Goal: Task Accomplishment & Management: Manage account settings

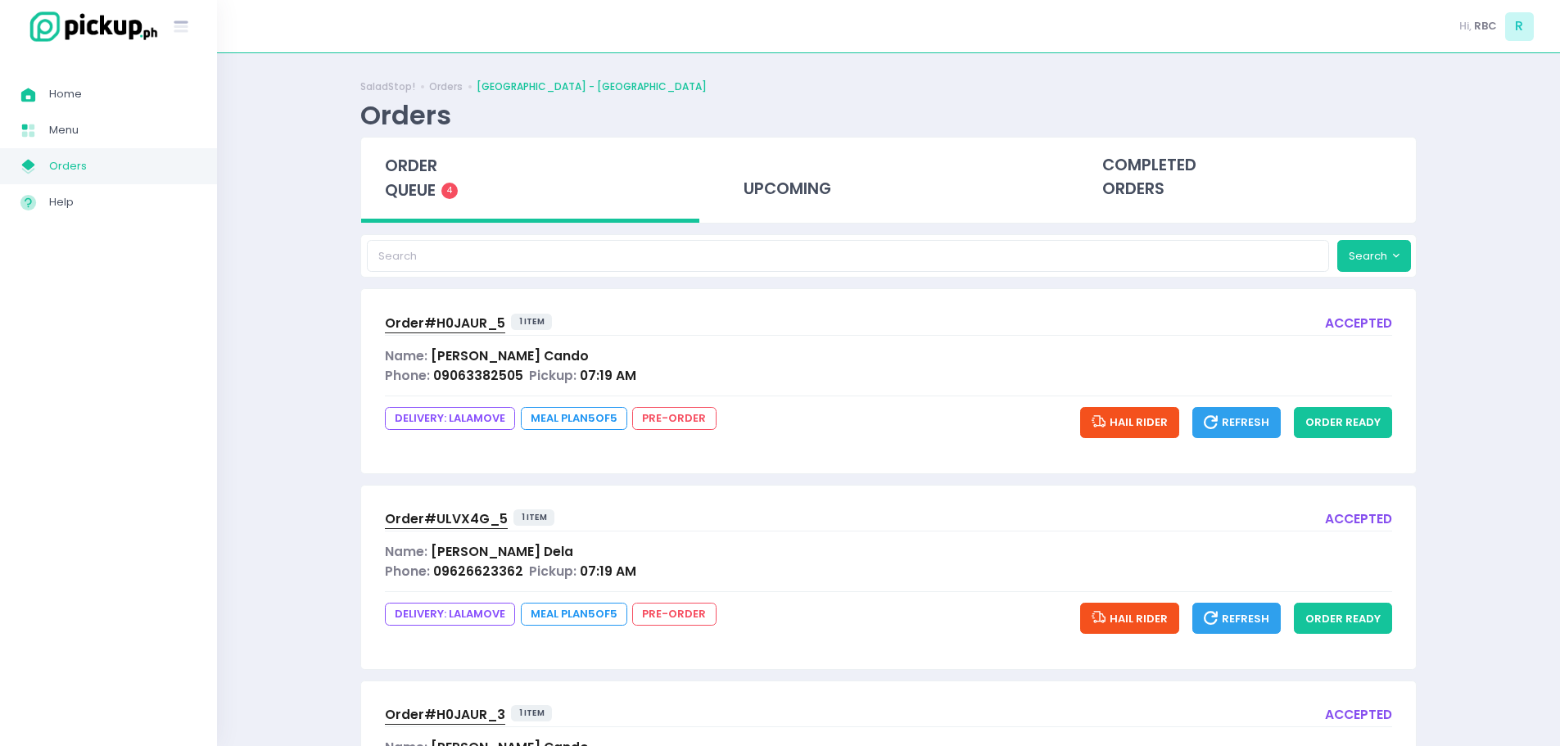
scroll to position [346, 0]
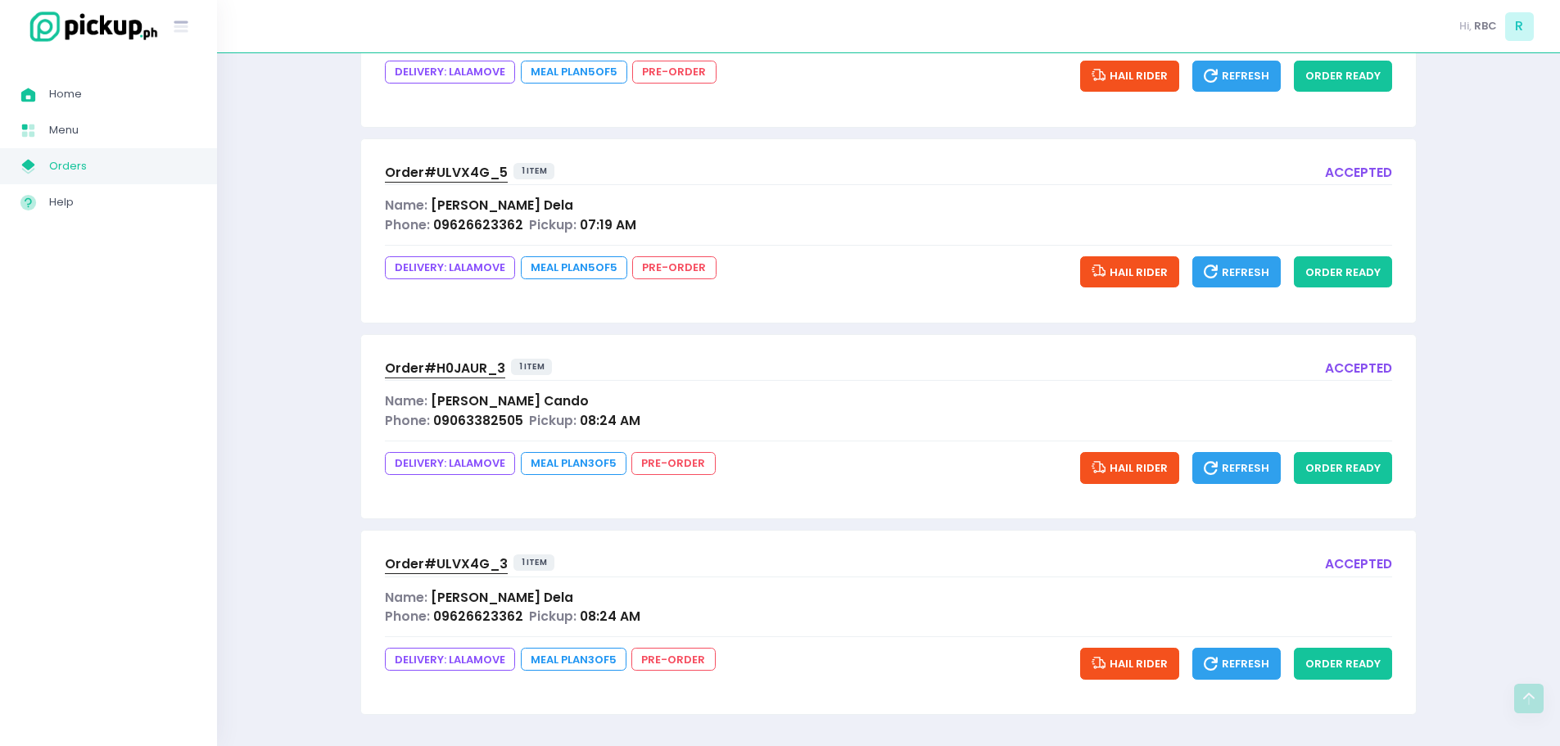
click at [1130, 459] on button "Hail Rider" at bounding box center [1129, 467] width 99 height 31
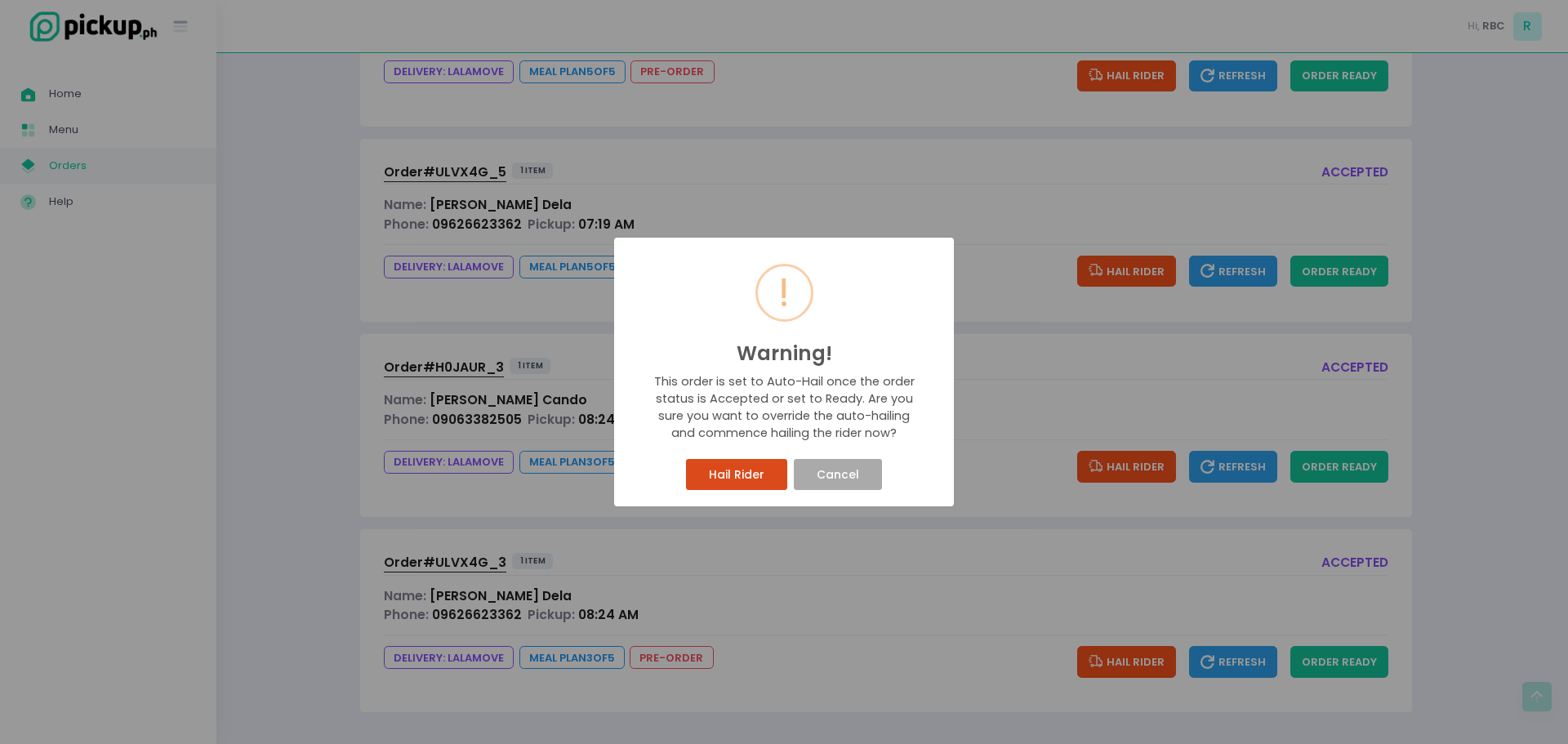
click at [723, 480] on button "Hail Rider" at bounding box center [736, 474] width 101 height 31
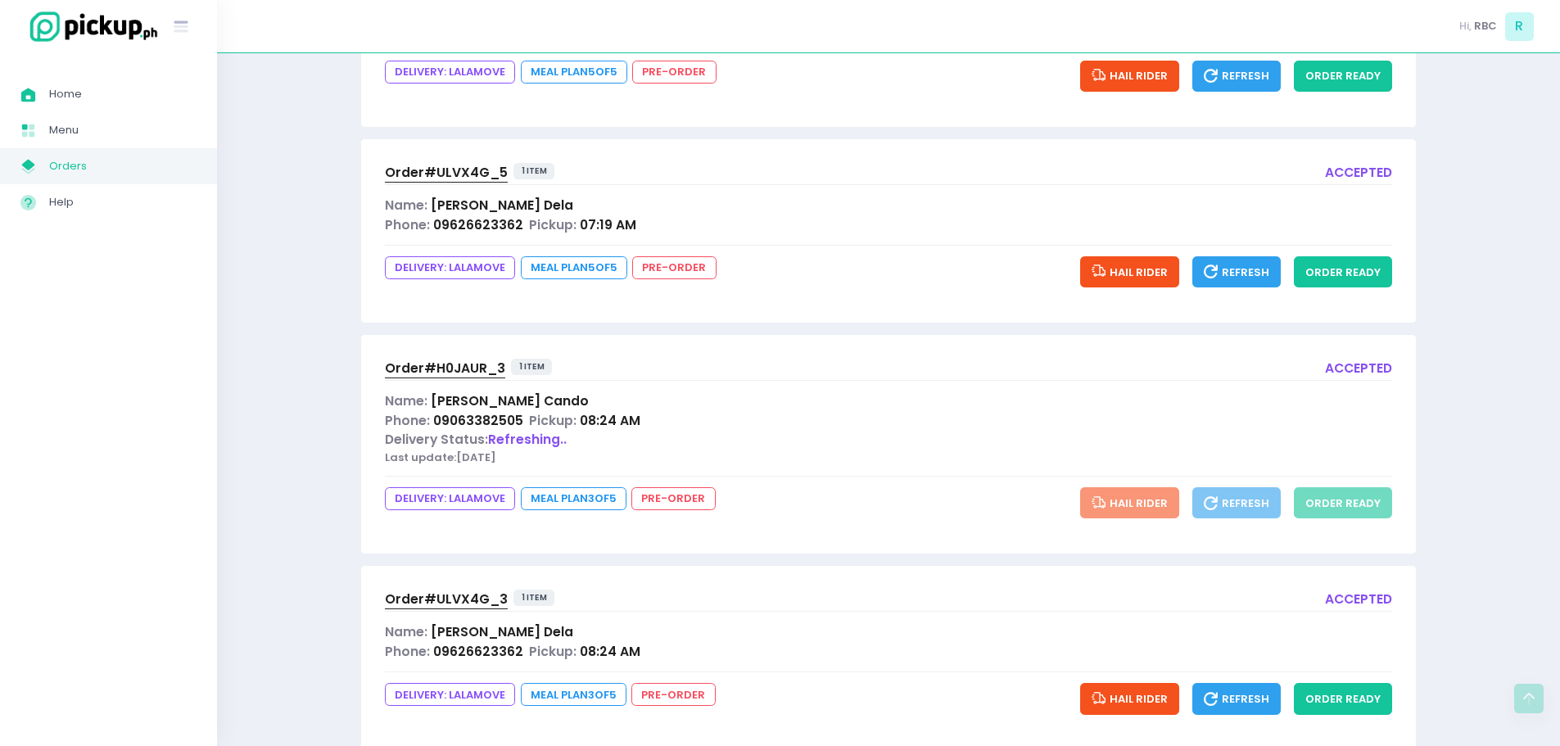
click at [1105, 694] on icon "button" at bounding box center [1100, 699] width 18 height 20
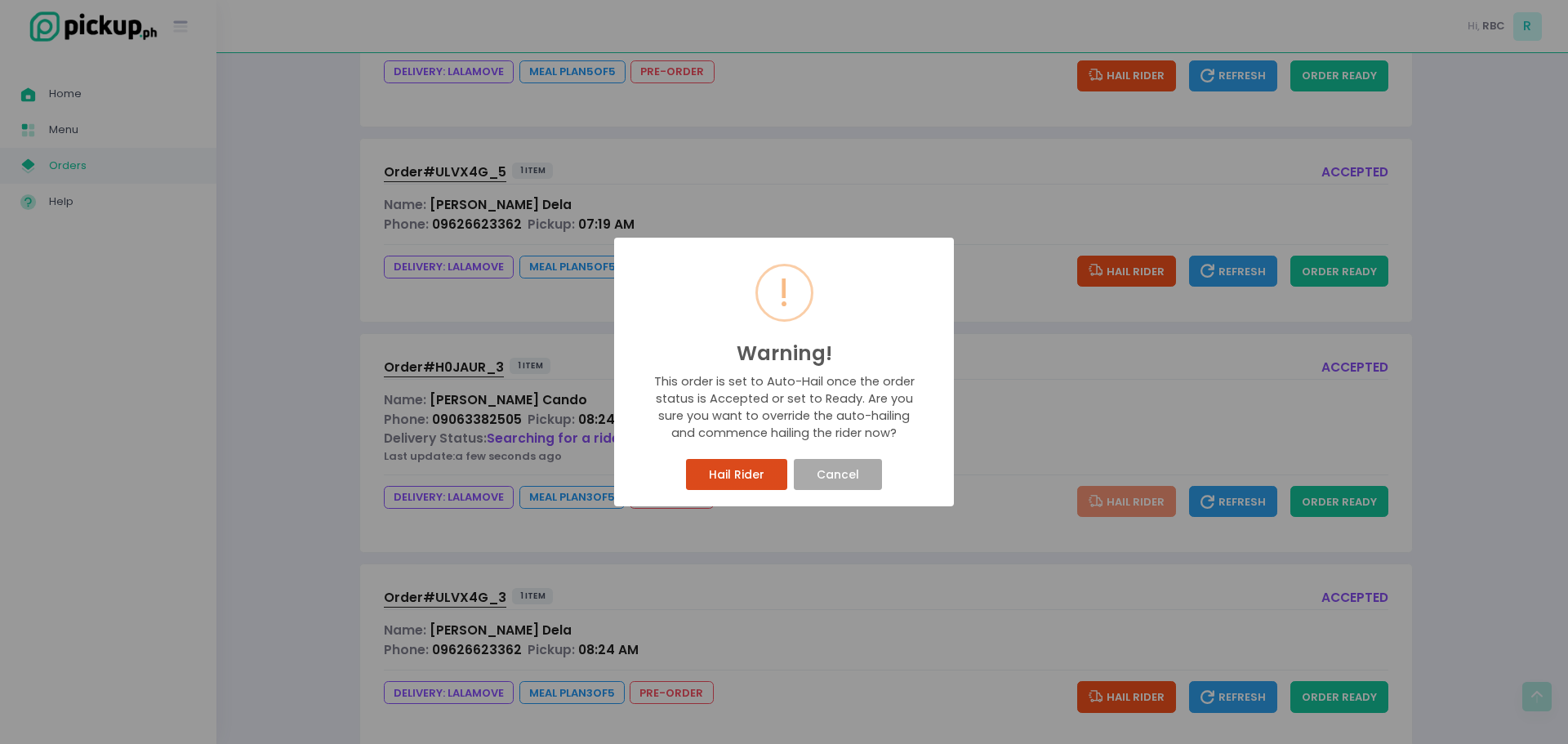
click at [765, 478] on button "Hail Rider" at bounding box center [736, 474] width 101 height 31
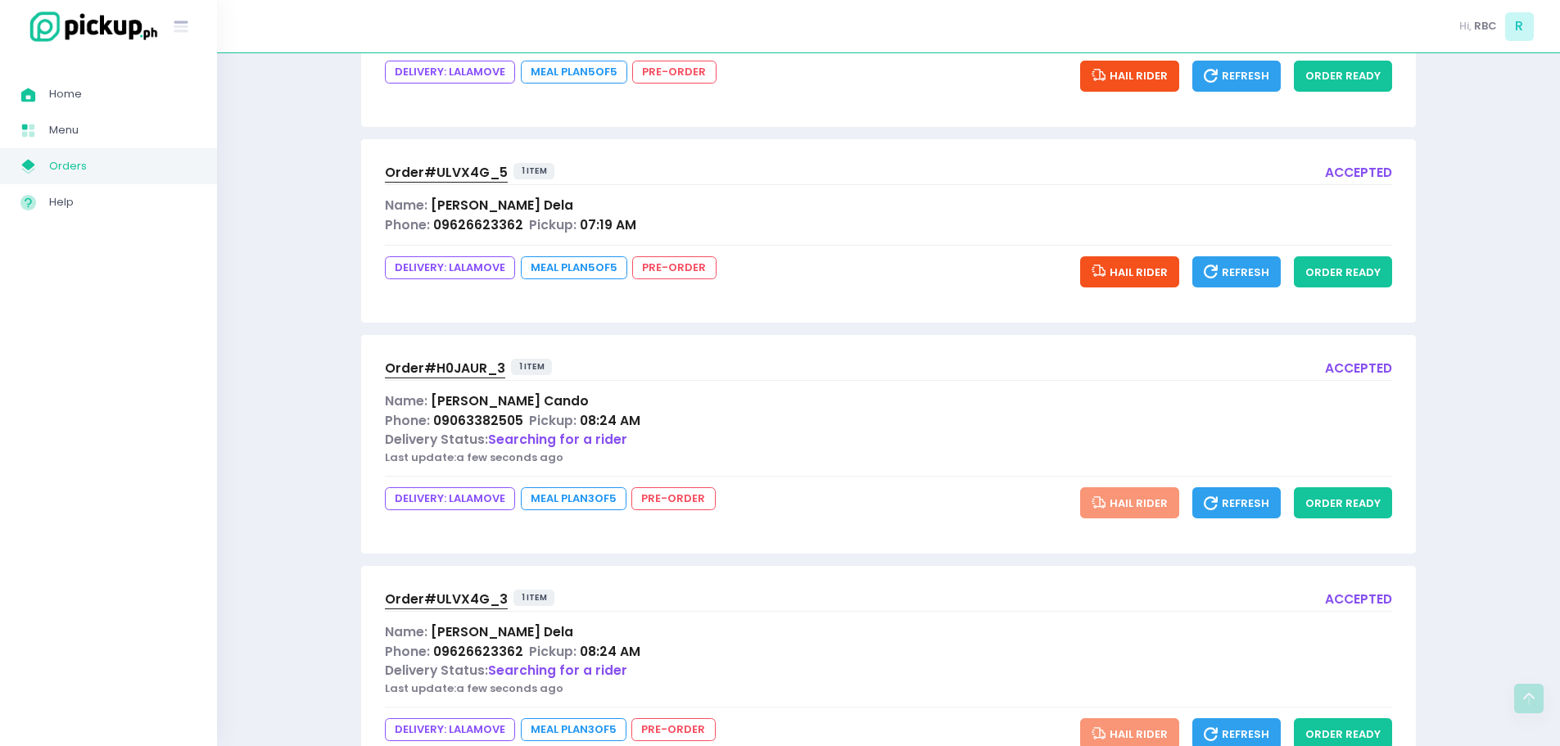
click at [430, 368] on span "Order# H0JAUR_3" at bounding box center [445, 367] width 120 height 17
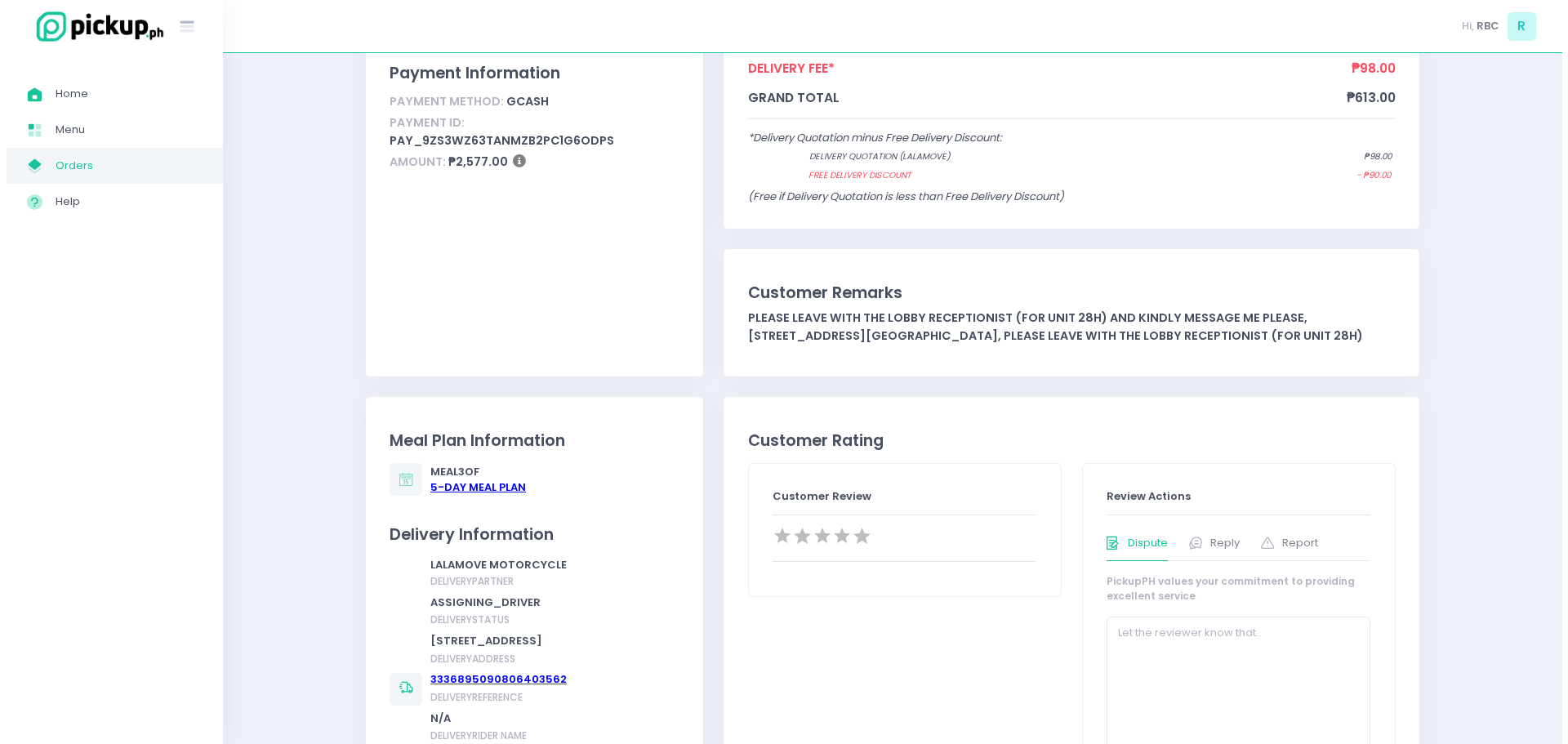
scroll to position [571, 0]
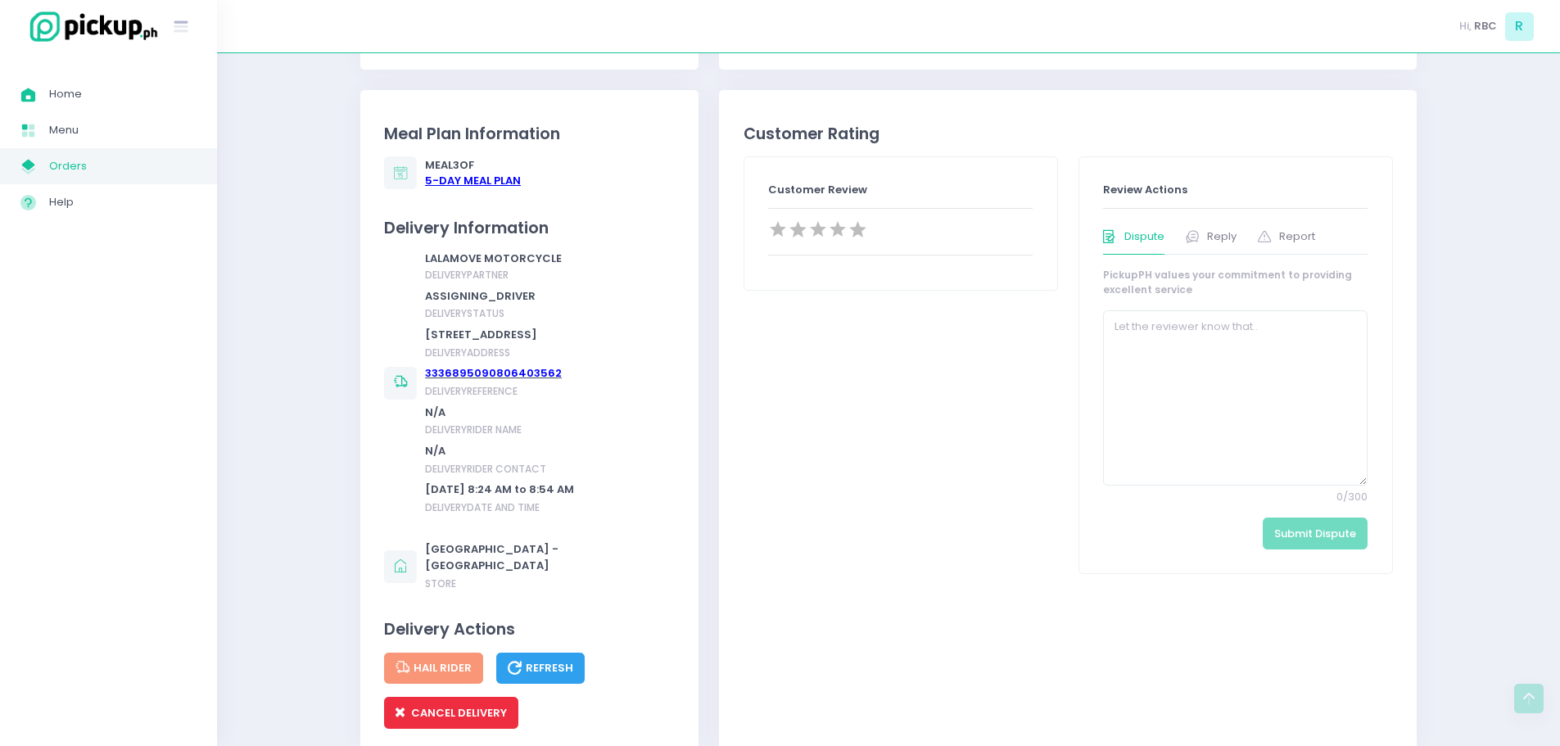
click at [470, 721] on span "CANCEL DELIVERY" at bounding box center [450, 713] width 111 height 16
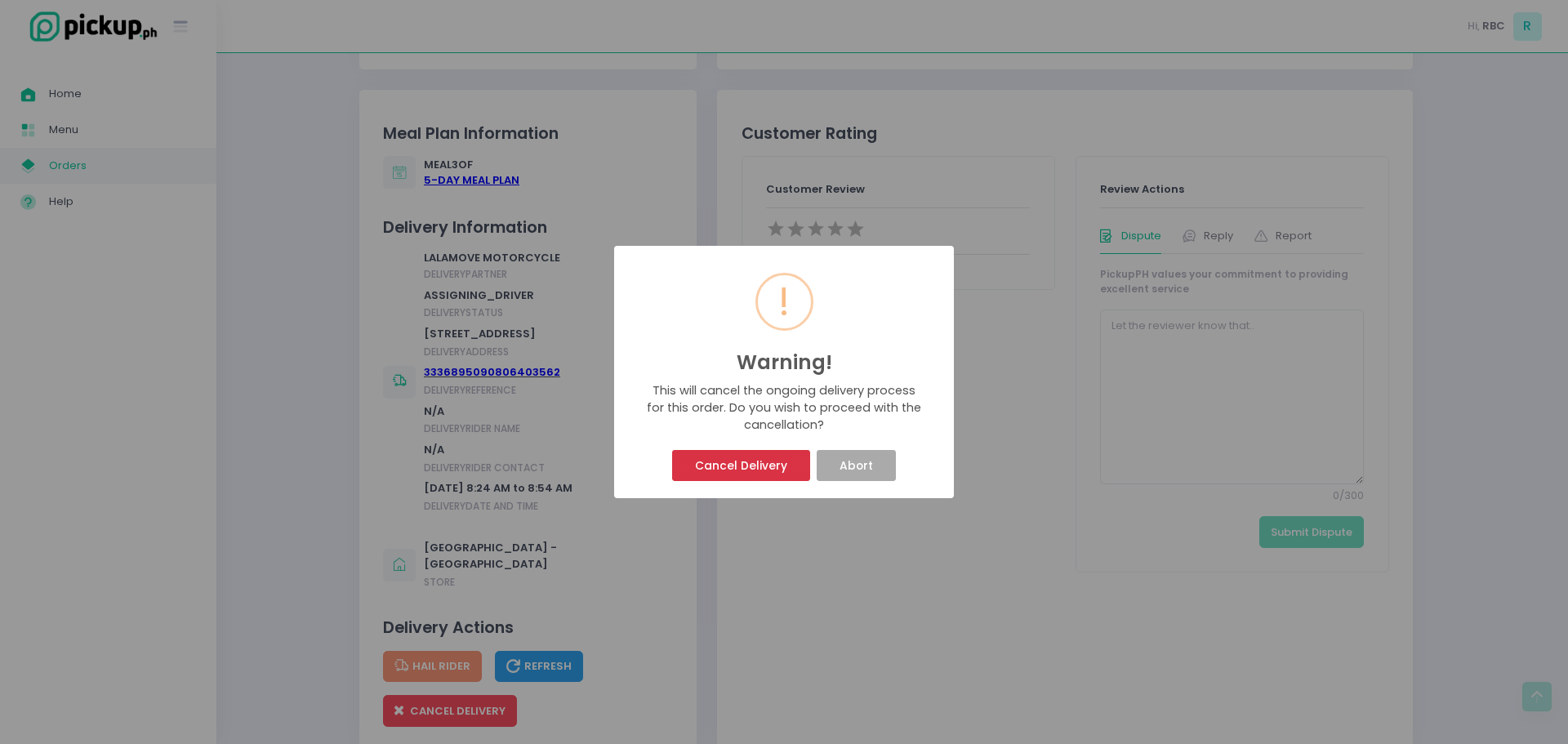
click at [732, 462] on button "Cancel Delivery" at bounding box center [741, 465] width 138 height 31
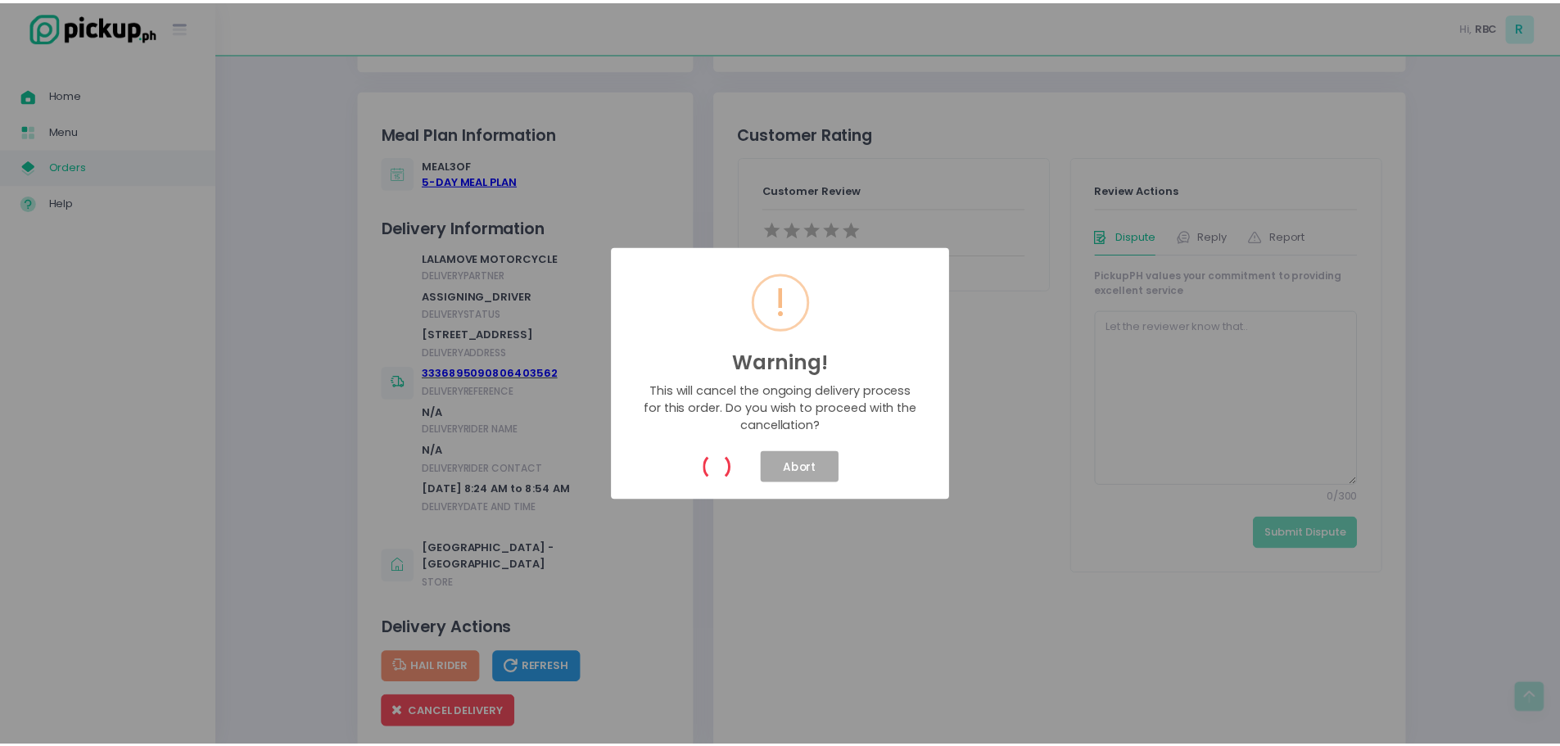
scroll to position [0, 0]
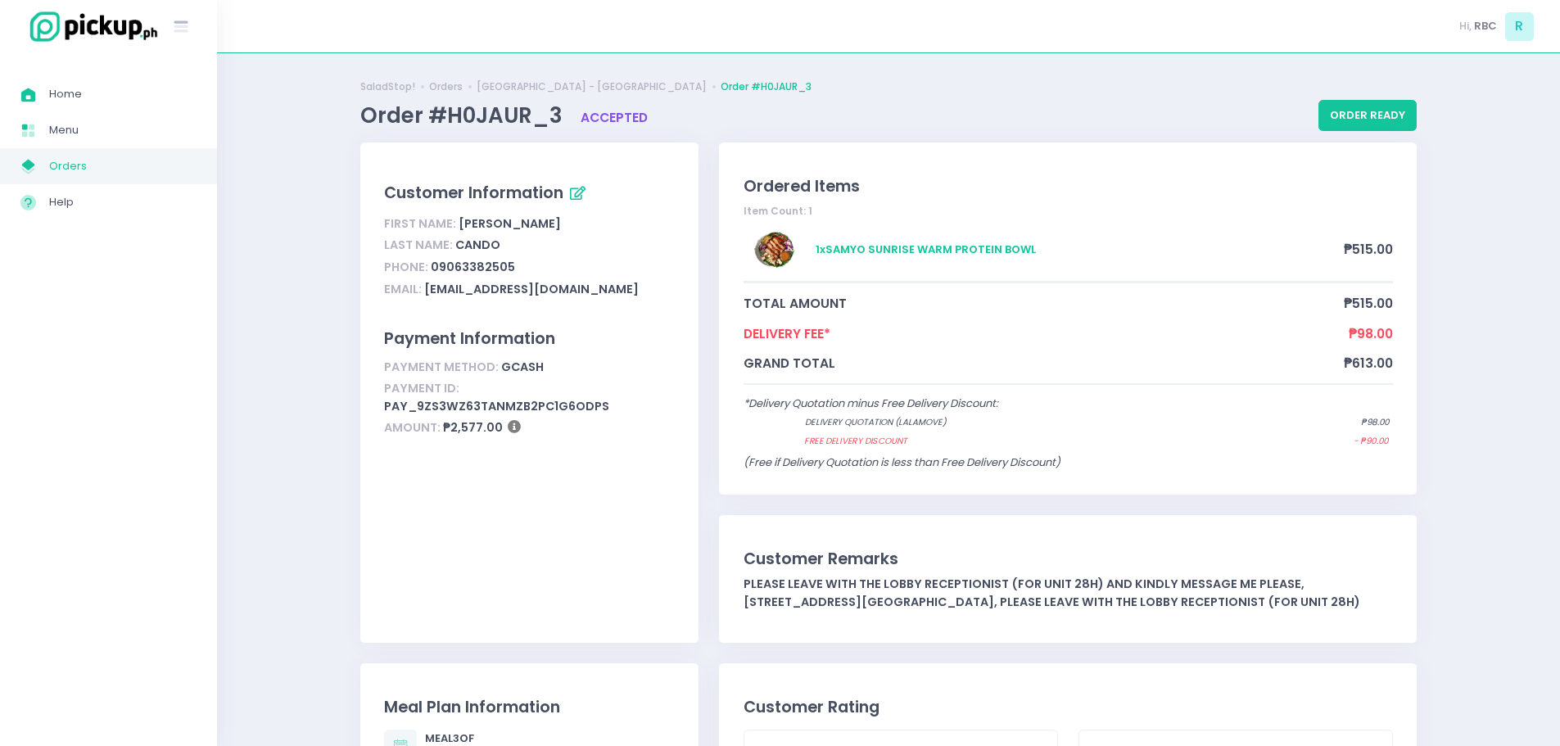
click at [62, 163] on span "Orders" at bounding box center [122, 166] width 147 height 21
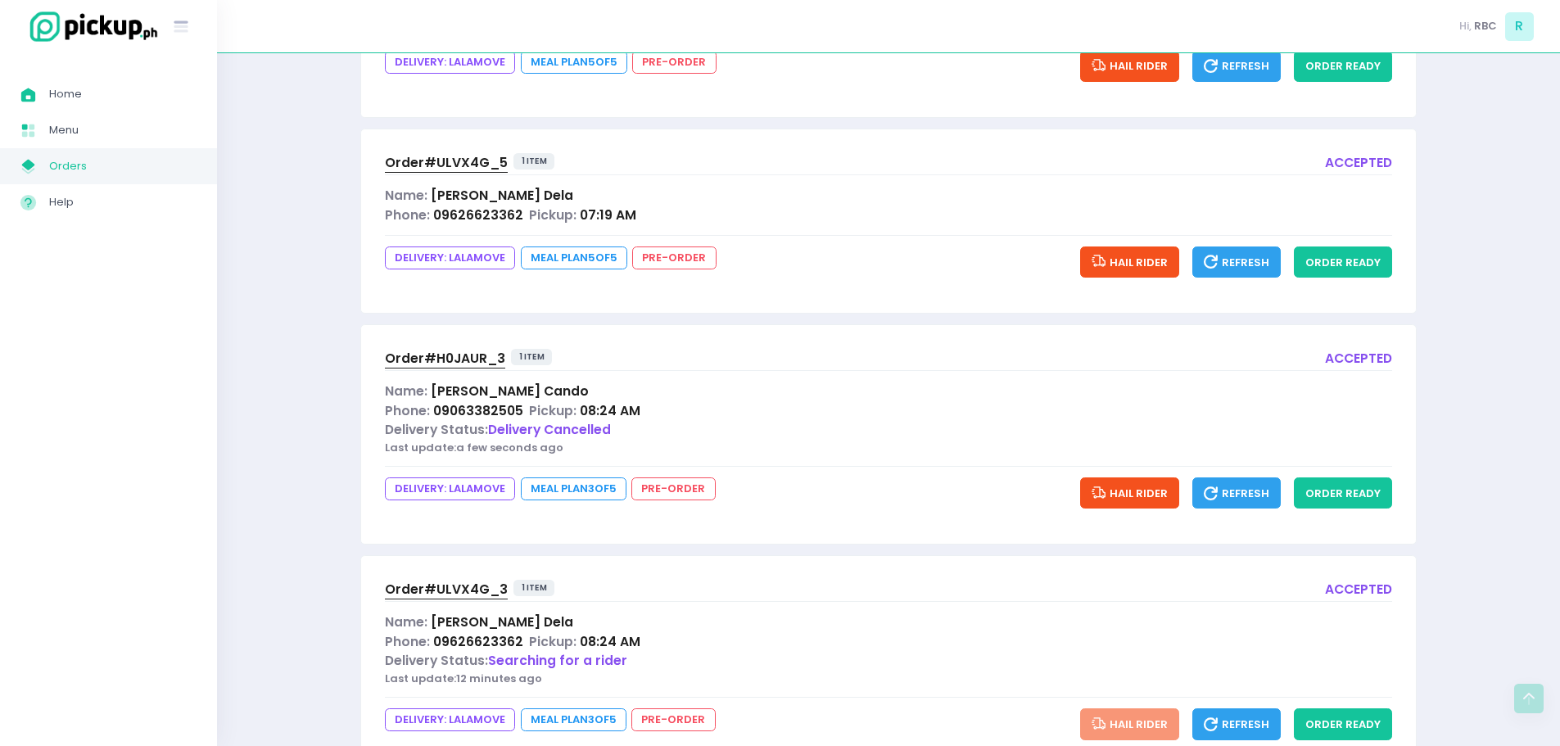
scroll to position [417, 0]
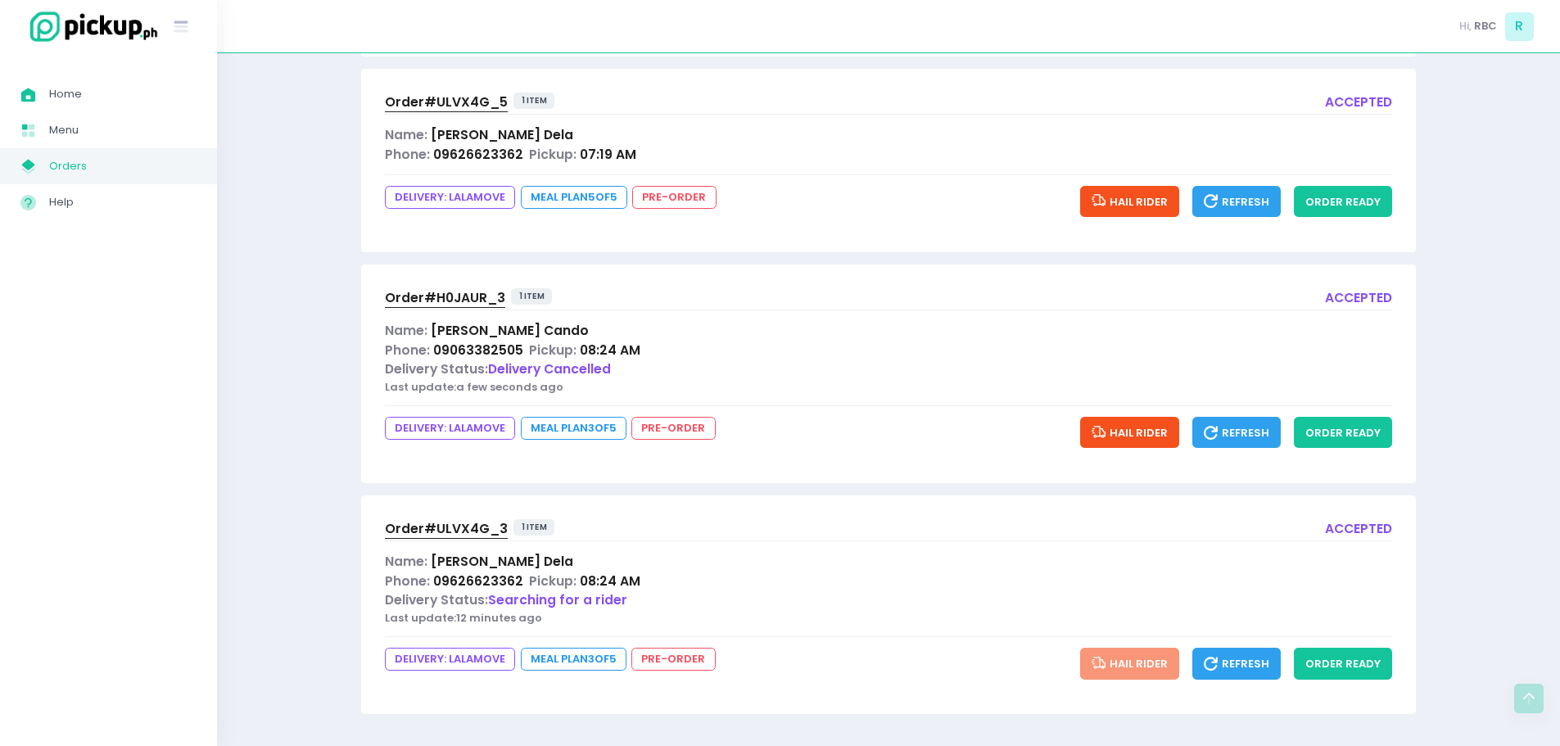
click at [450, 527] on span "Order# ULVX4G_3" at bounding box center [446, 528] width 123 height 17
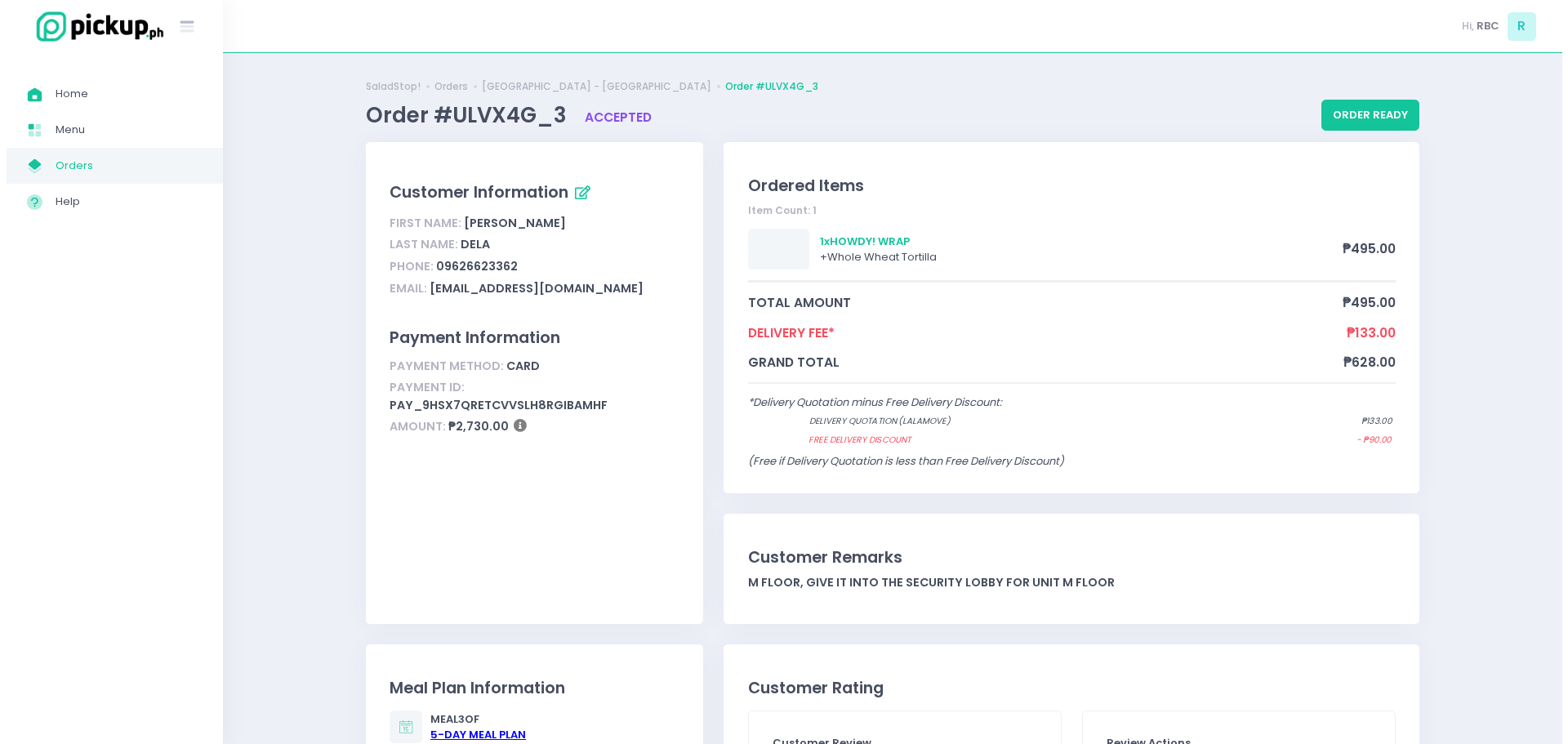
scroll to position [571, 0]
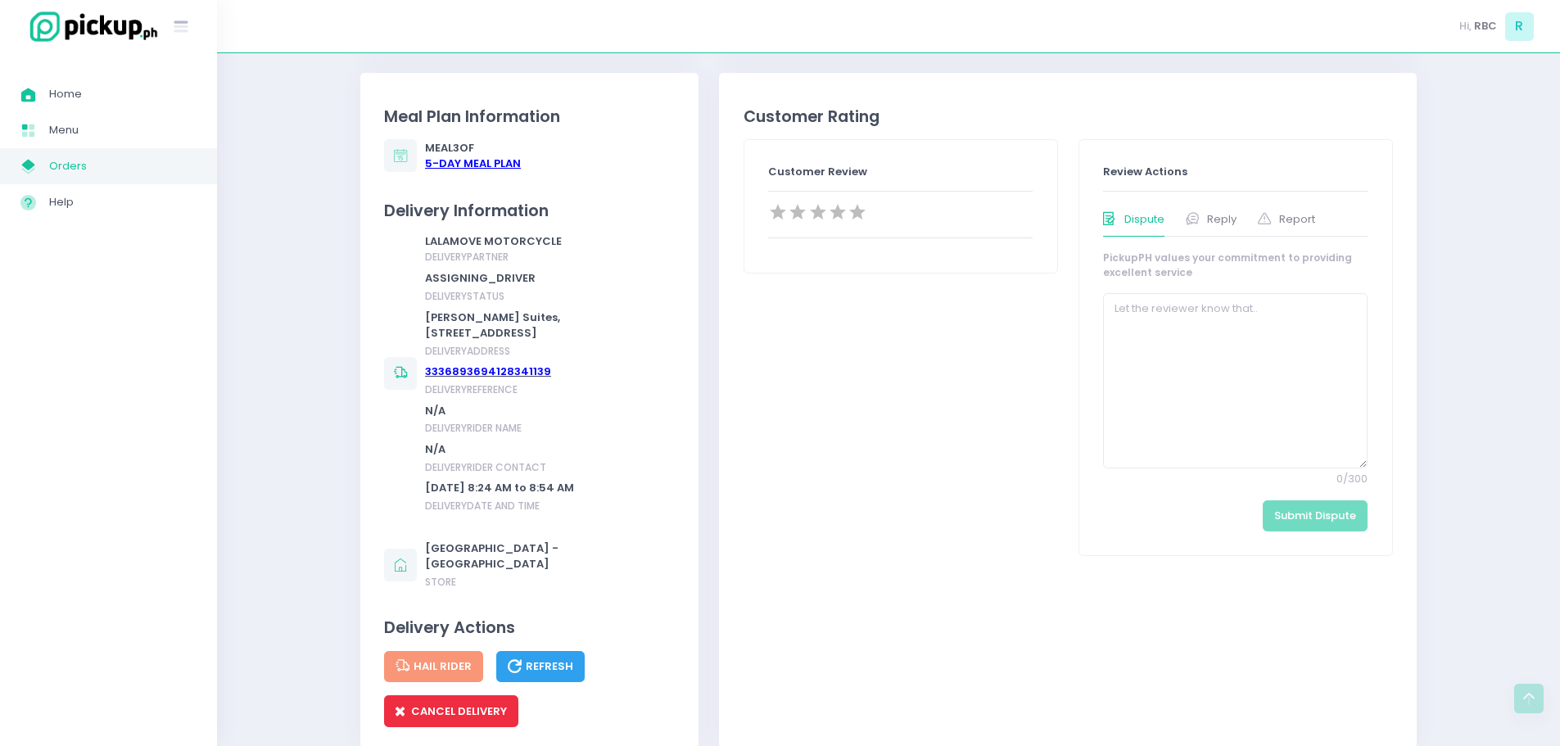
click at [454, 719] on span "CANCEL DELIVERY" at bounding box center [450, 711] width 111 height 16
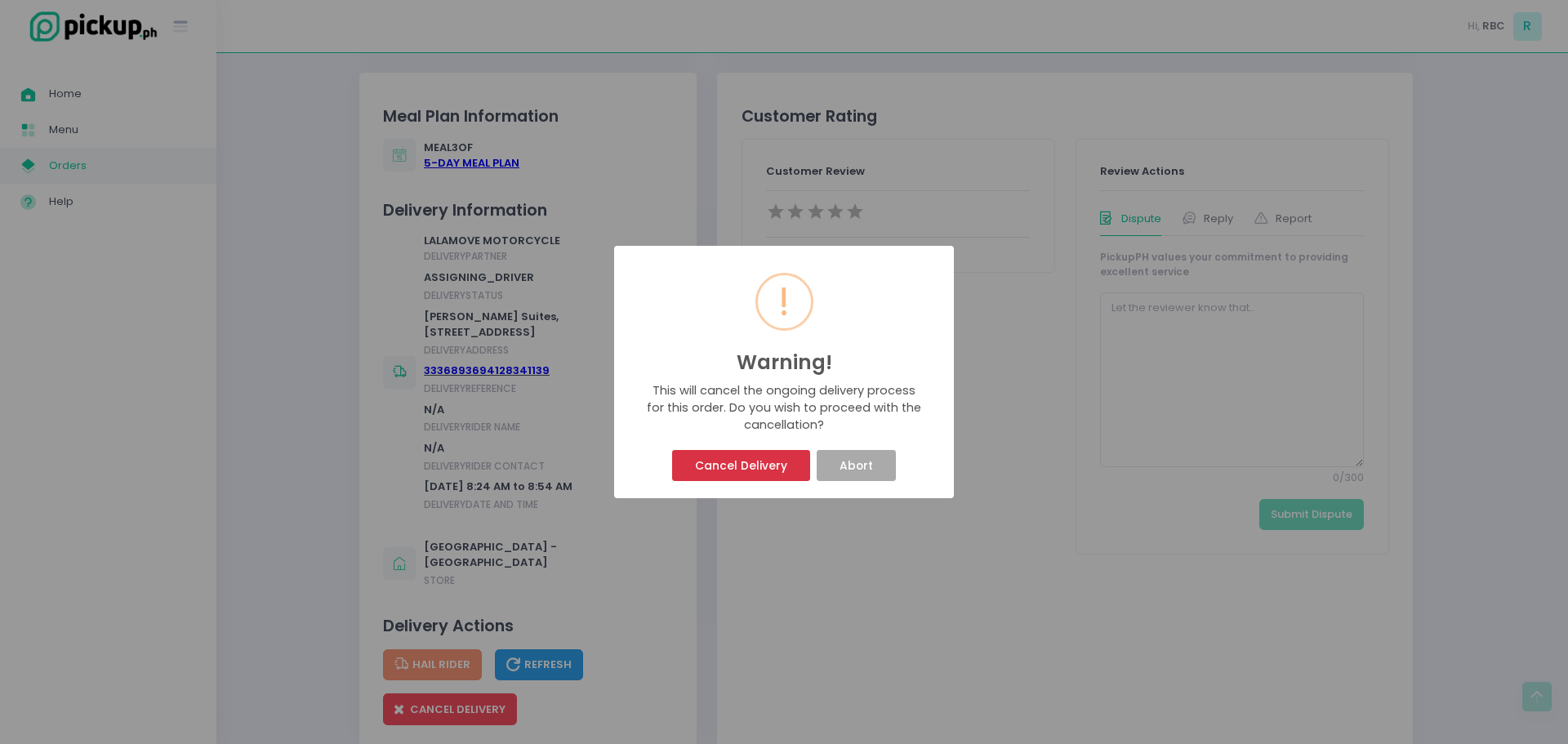
click at [714, 459] on button "Cancel Delivery" at bounding box center [741, 465] width 138 height 31
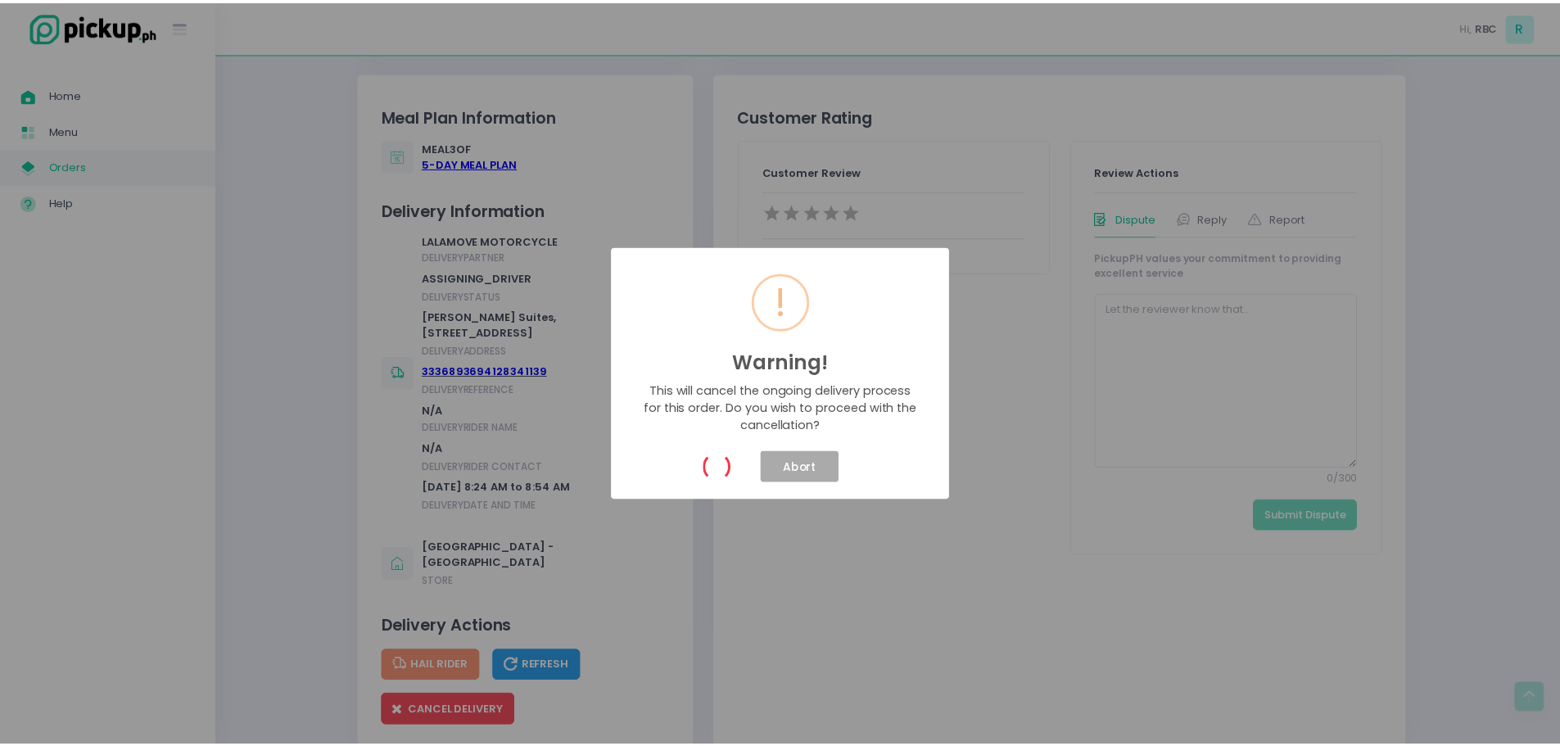
scroll to position [0, 0]
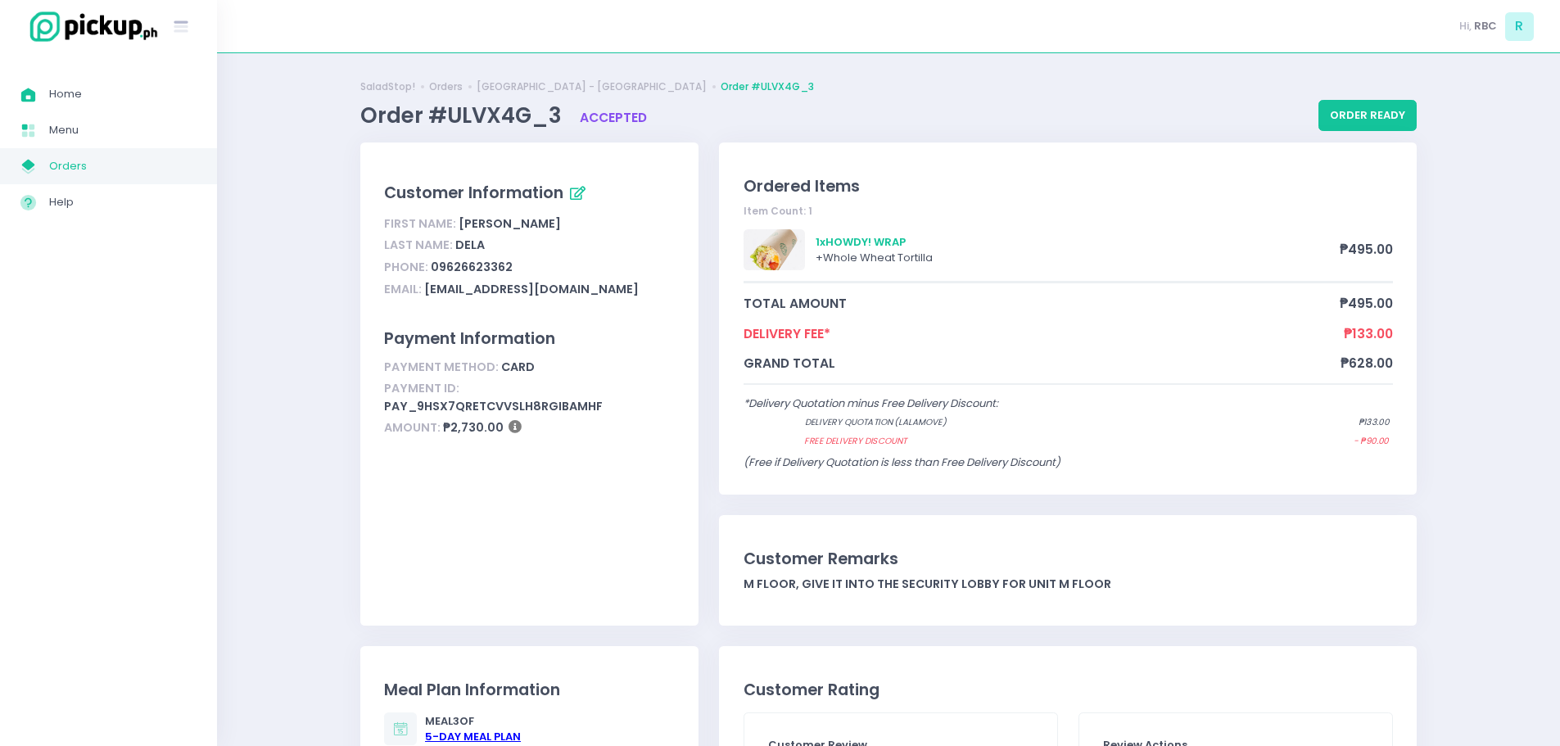
click at [104, 156] on span "Orders" at bounding box center [122, 166] width 147 height 21
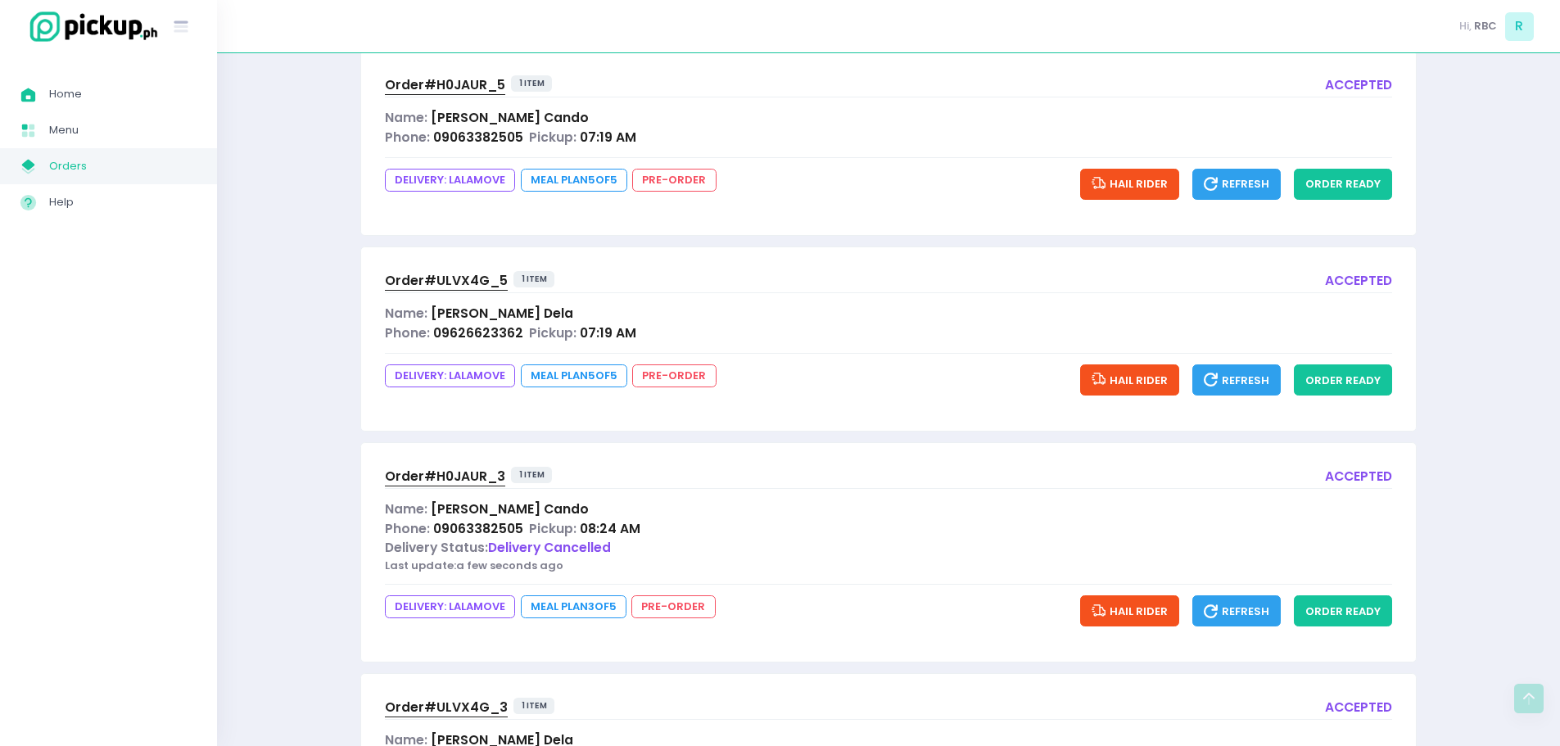
scroll to position [417, 0]
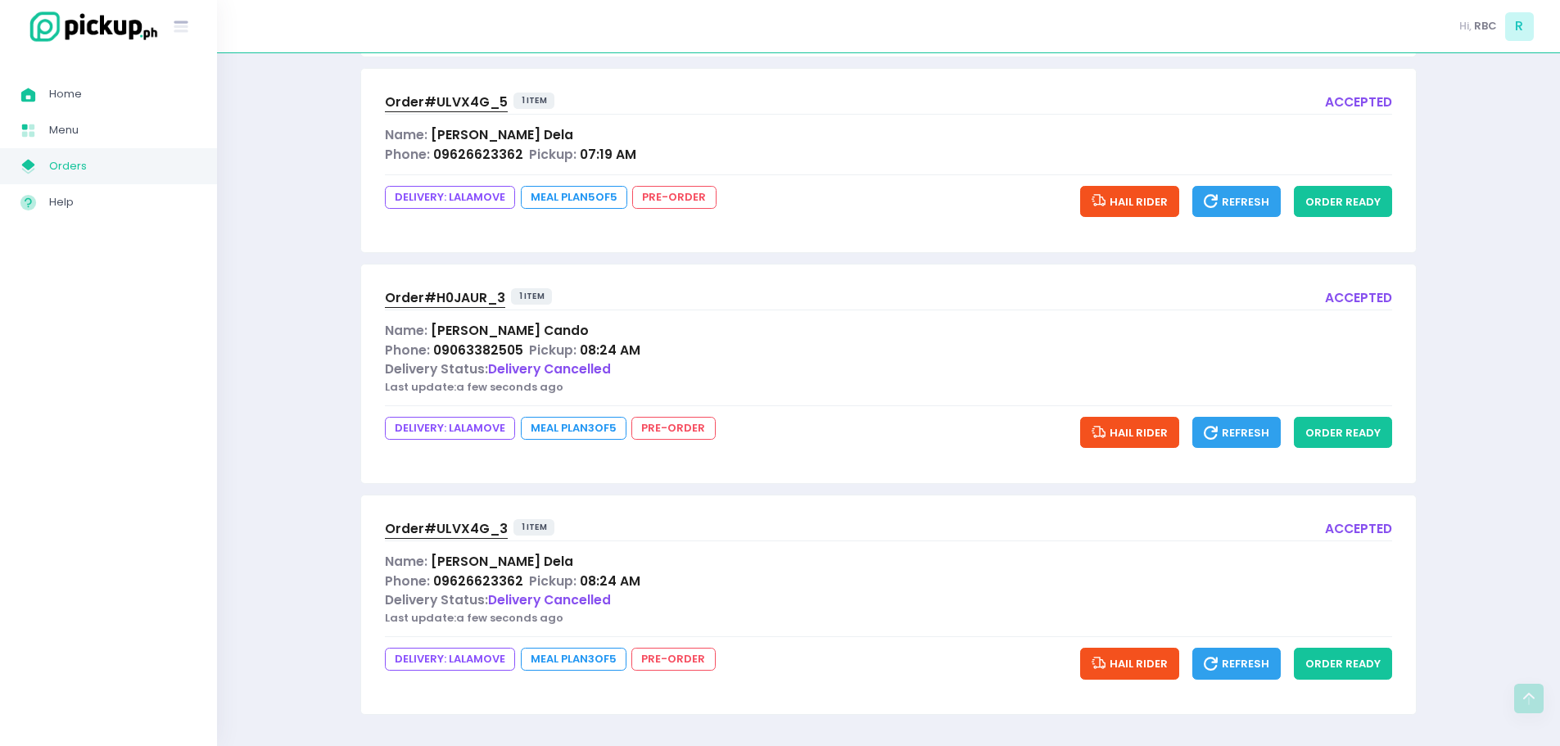
click at [441, 297] on span "Order# H0JAUR_3" at bounding box center [445, 297] width 120 height 17
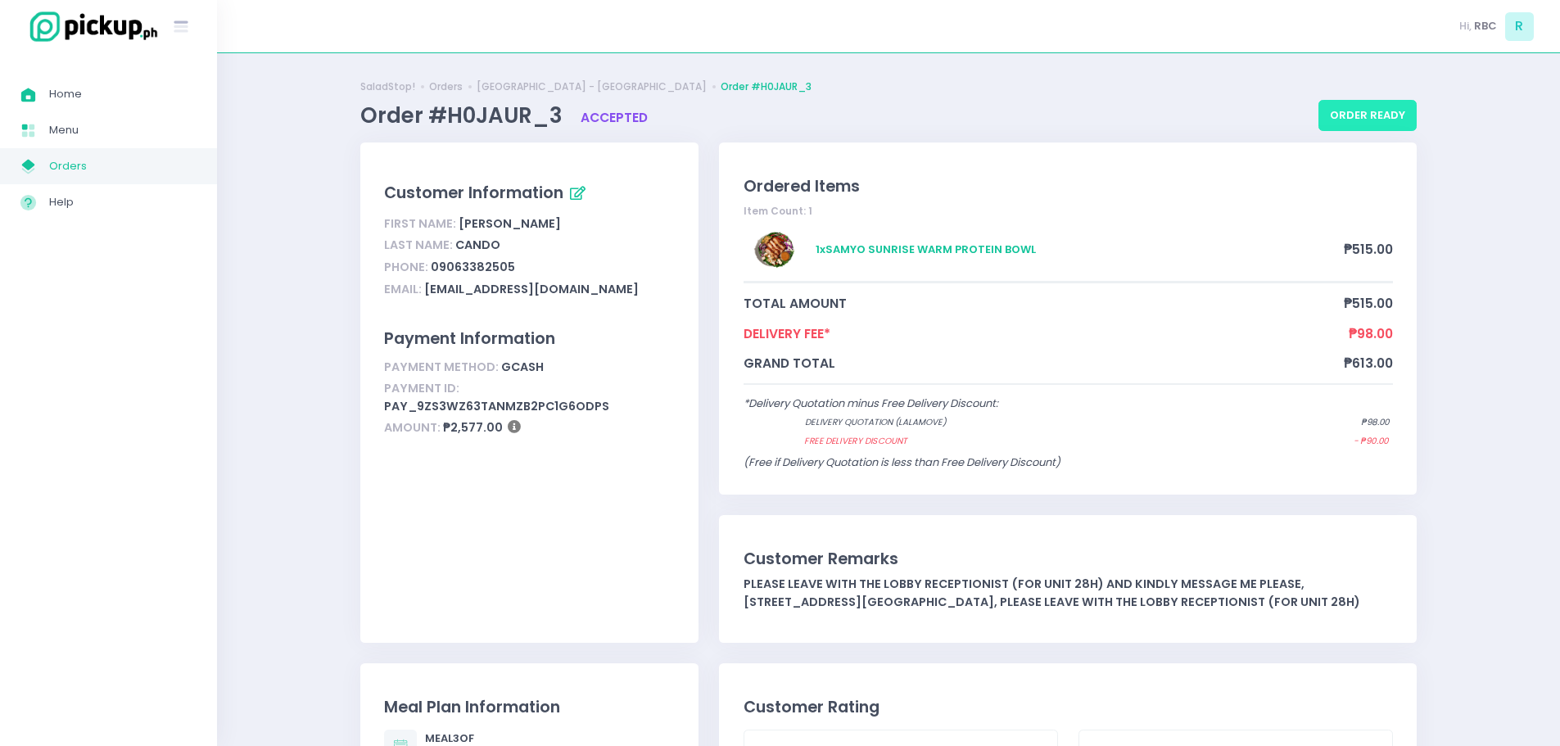
click at [1385, 111] on button "order ready" at bounding box center [1367, 115] width 98 height 31
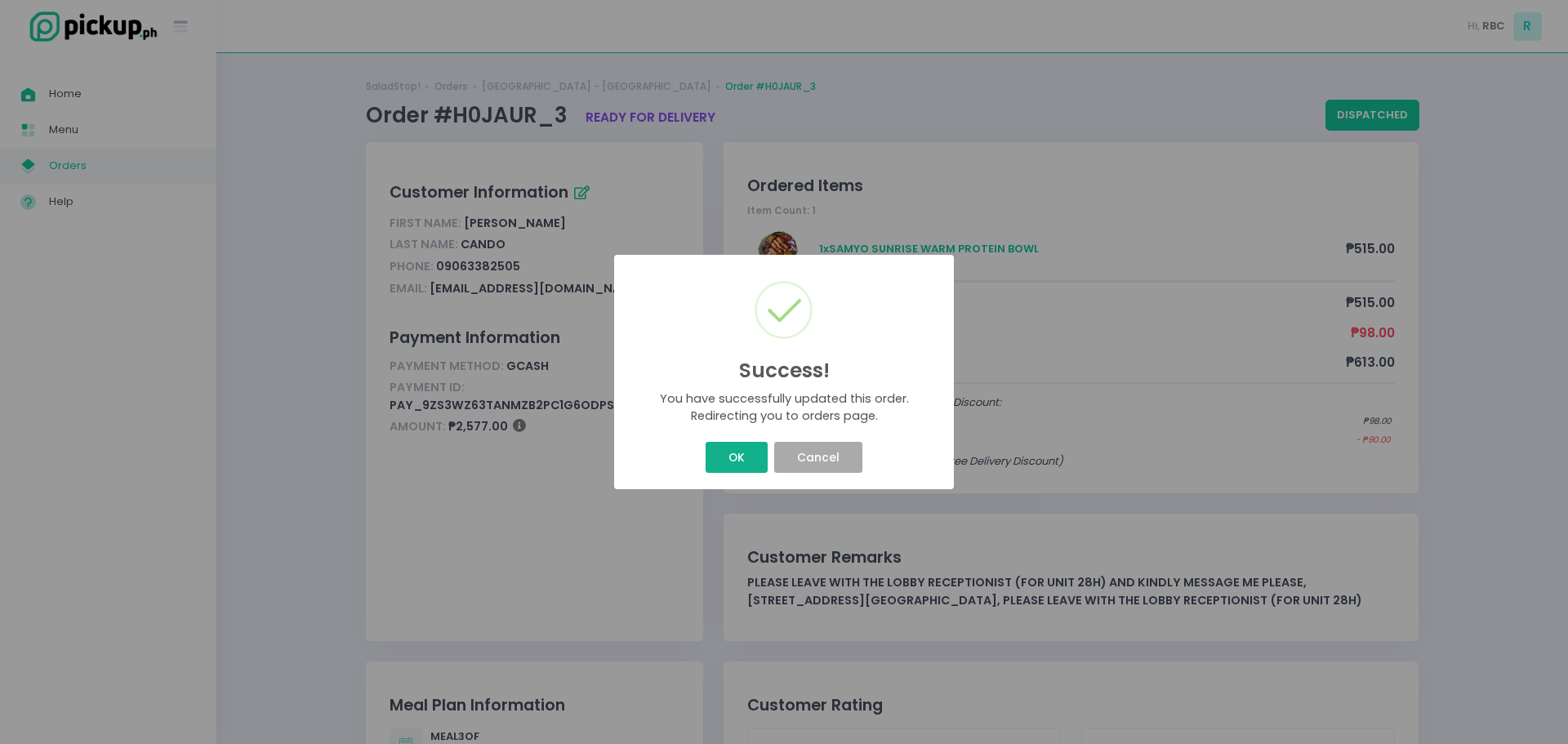
click at [724, 460] on button "OK" at bounding box center [735, 457] width 61 height 31
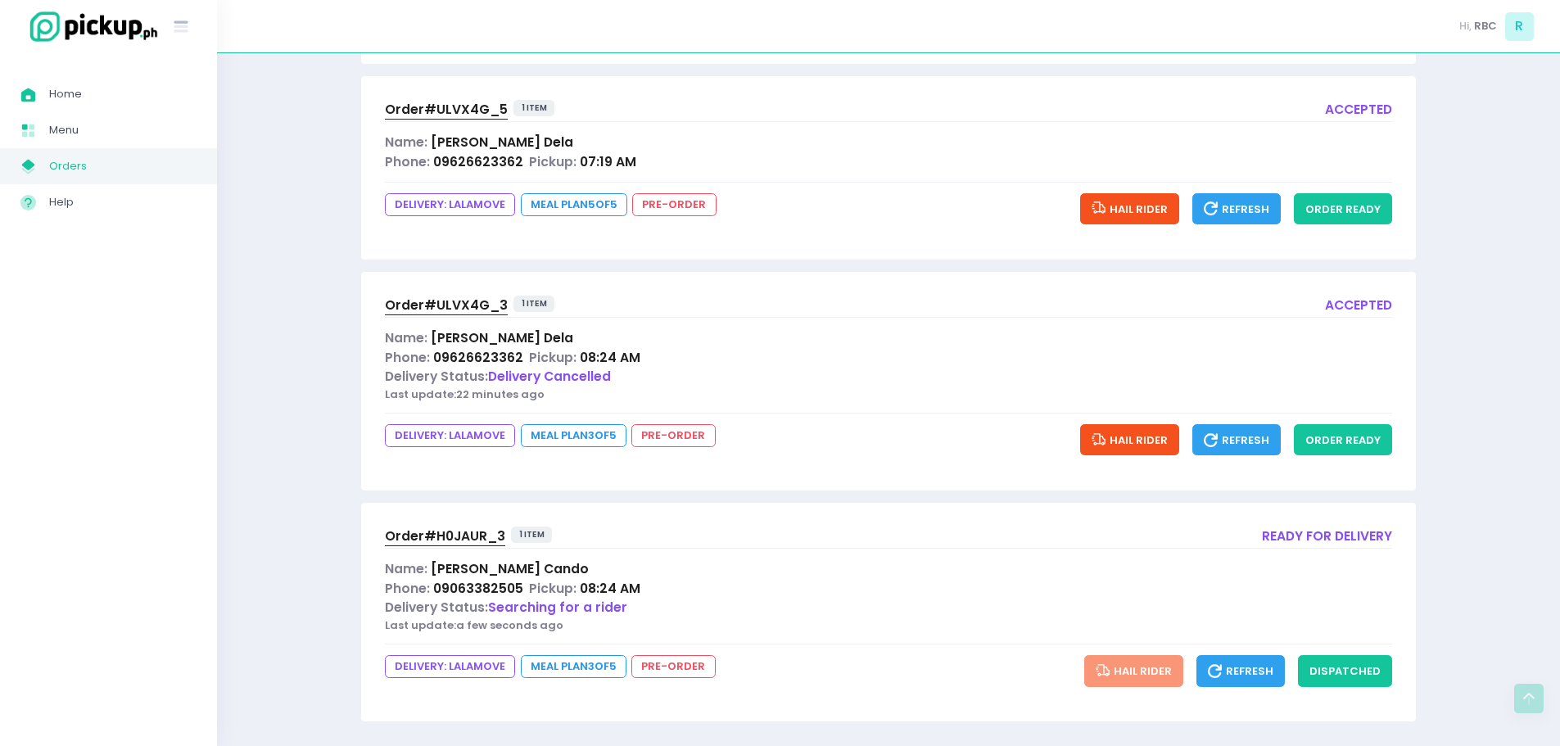
scroll to position [417, 0]
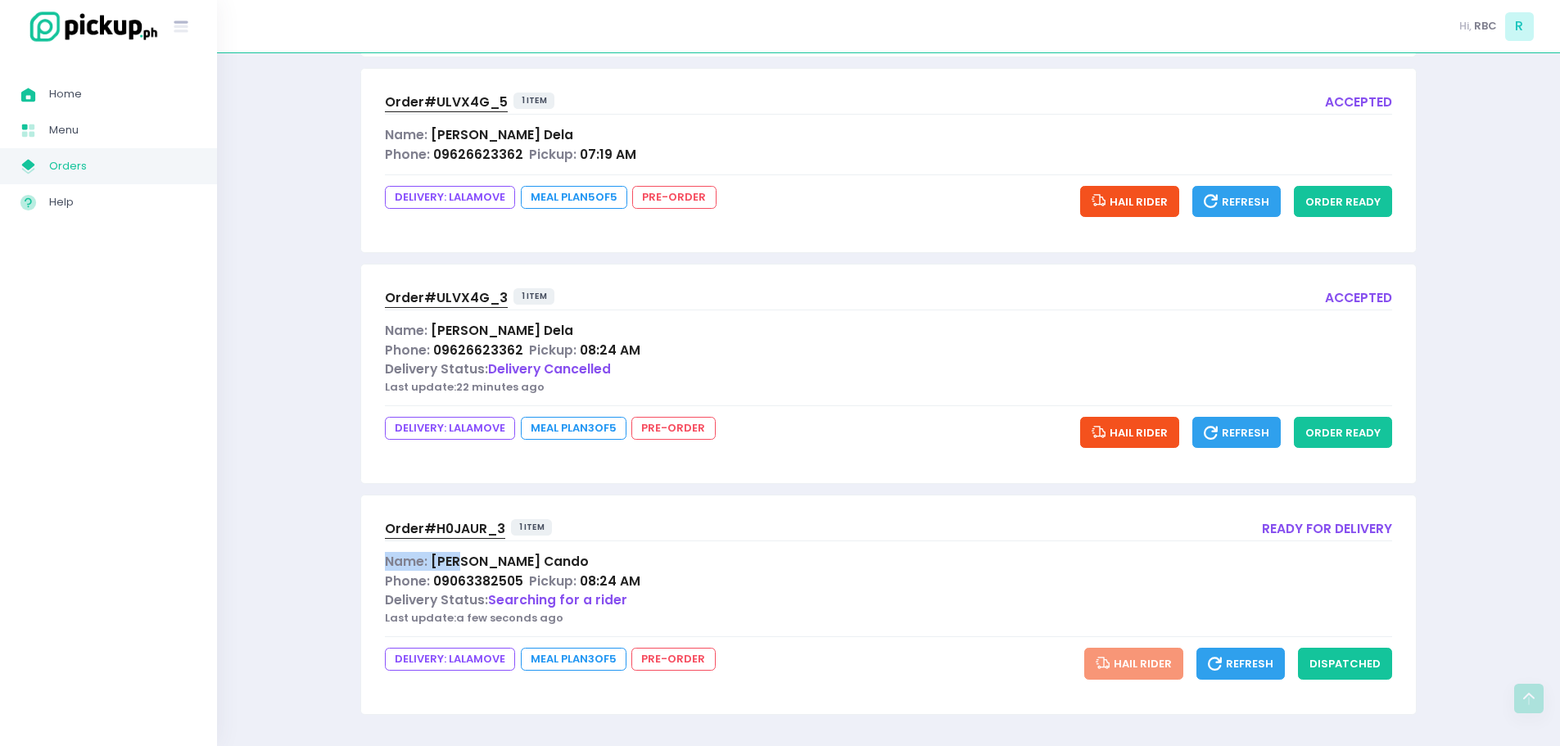
click at [463, 541] on div "Order# H0JAUR_3 1 item ready for delivery Name: [PERSON_NAME] Phone: 0906338250…" at bounding box center [888, 604] width 1055 height 219
click at [466, 530] on span "Order# H0JAUR_3" at bounding box center [445, 528] width 120 height 17
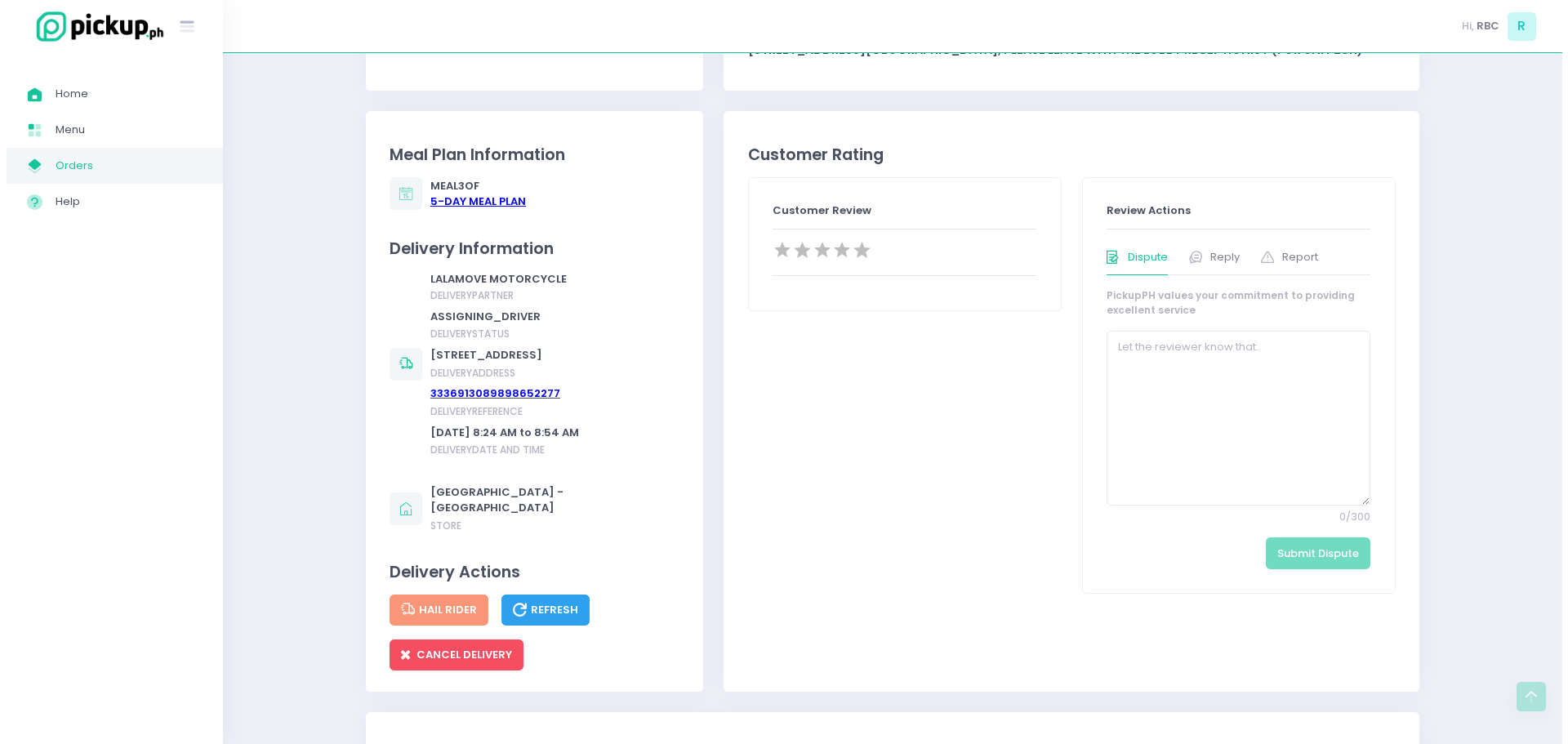
scroll to position [899, 0]
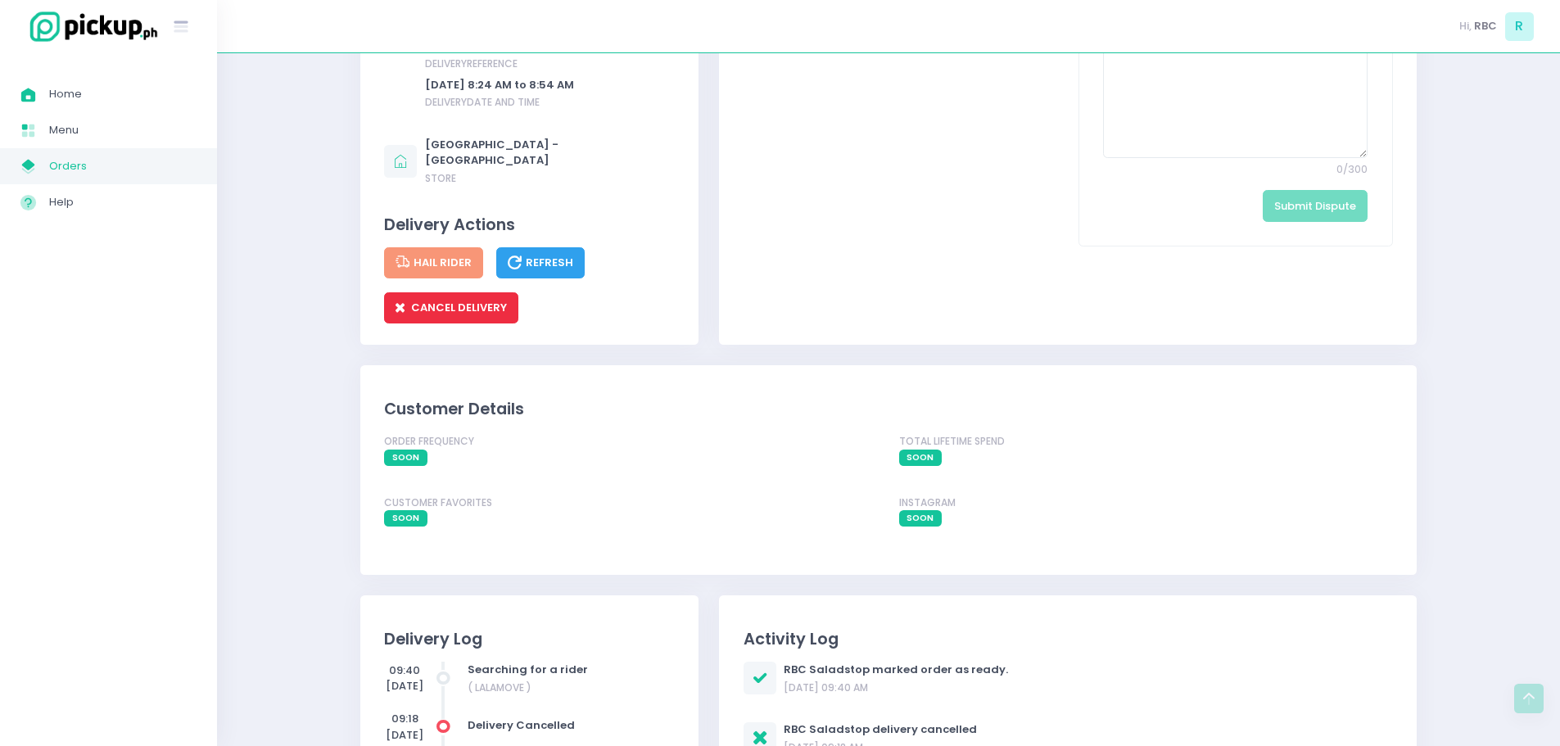
click at [467, 315] on span "CANCEL DELIVERY" at bounding box center [450, 308] width 111 height 16
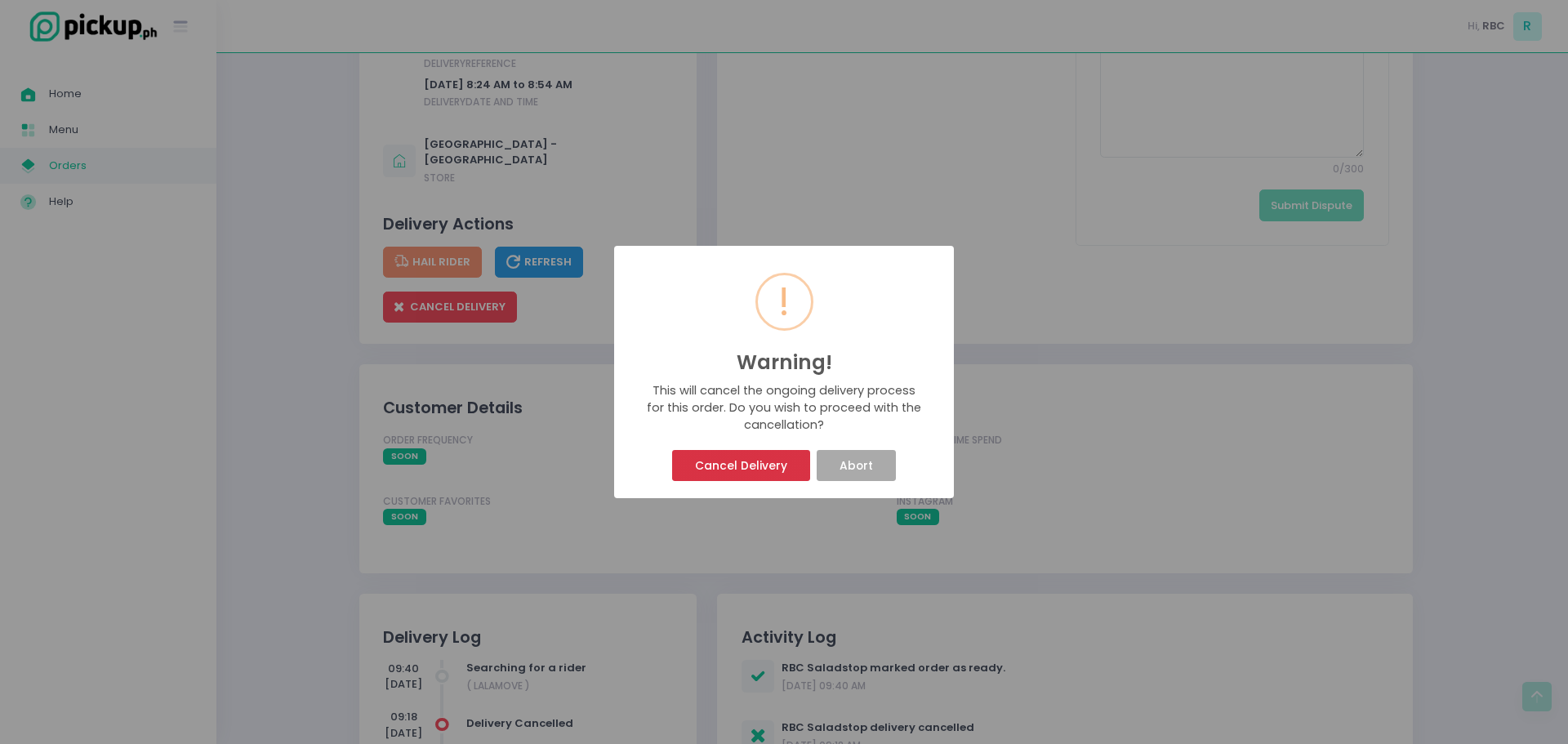
click at [705, 459] on button "Cancel Delivery" at bounding box center [741, 465] width 138 height 31
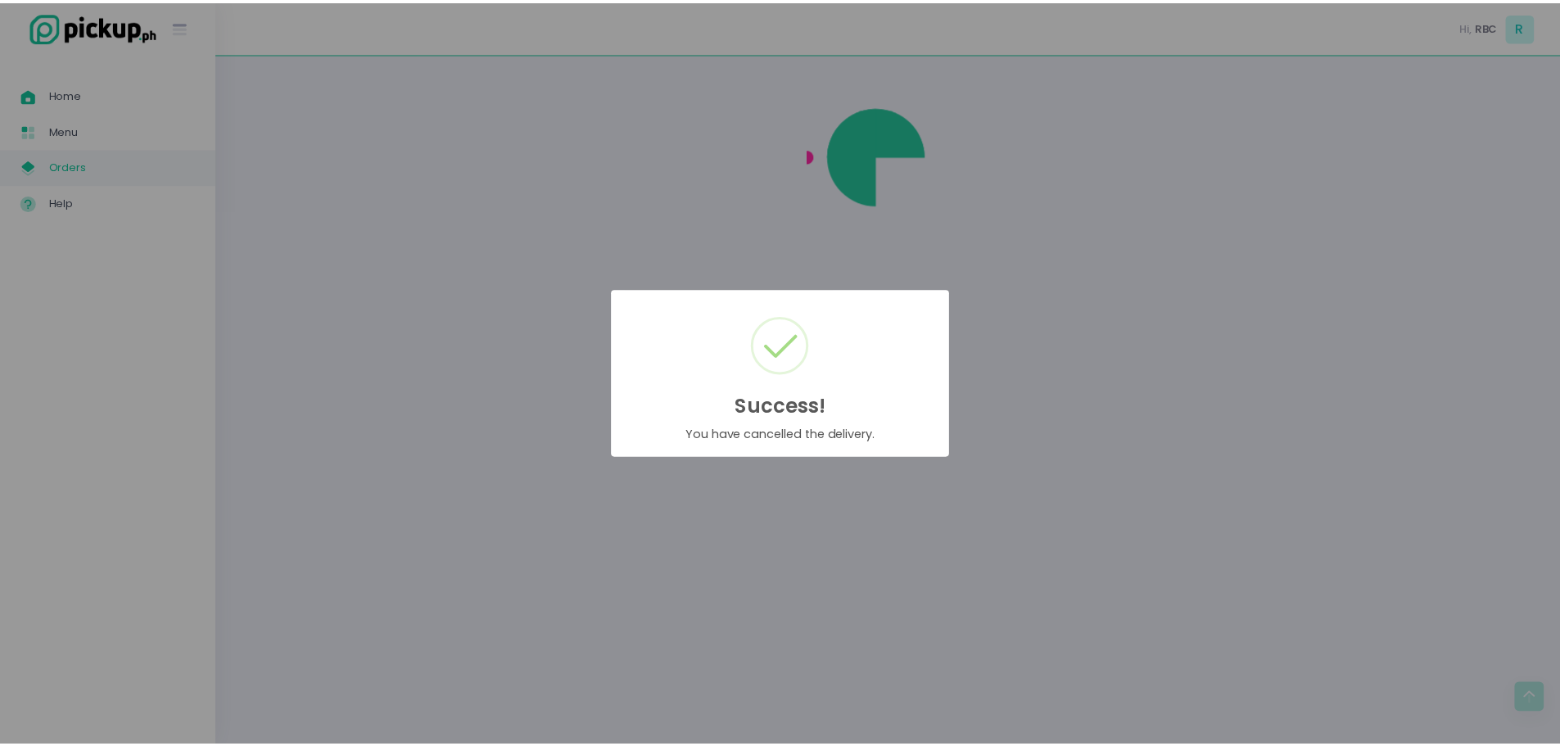
scroll to position [0, 0]
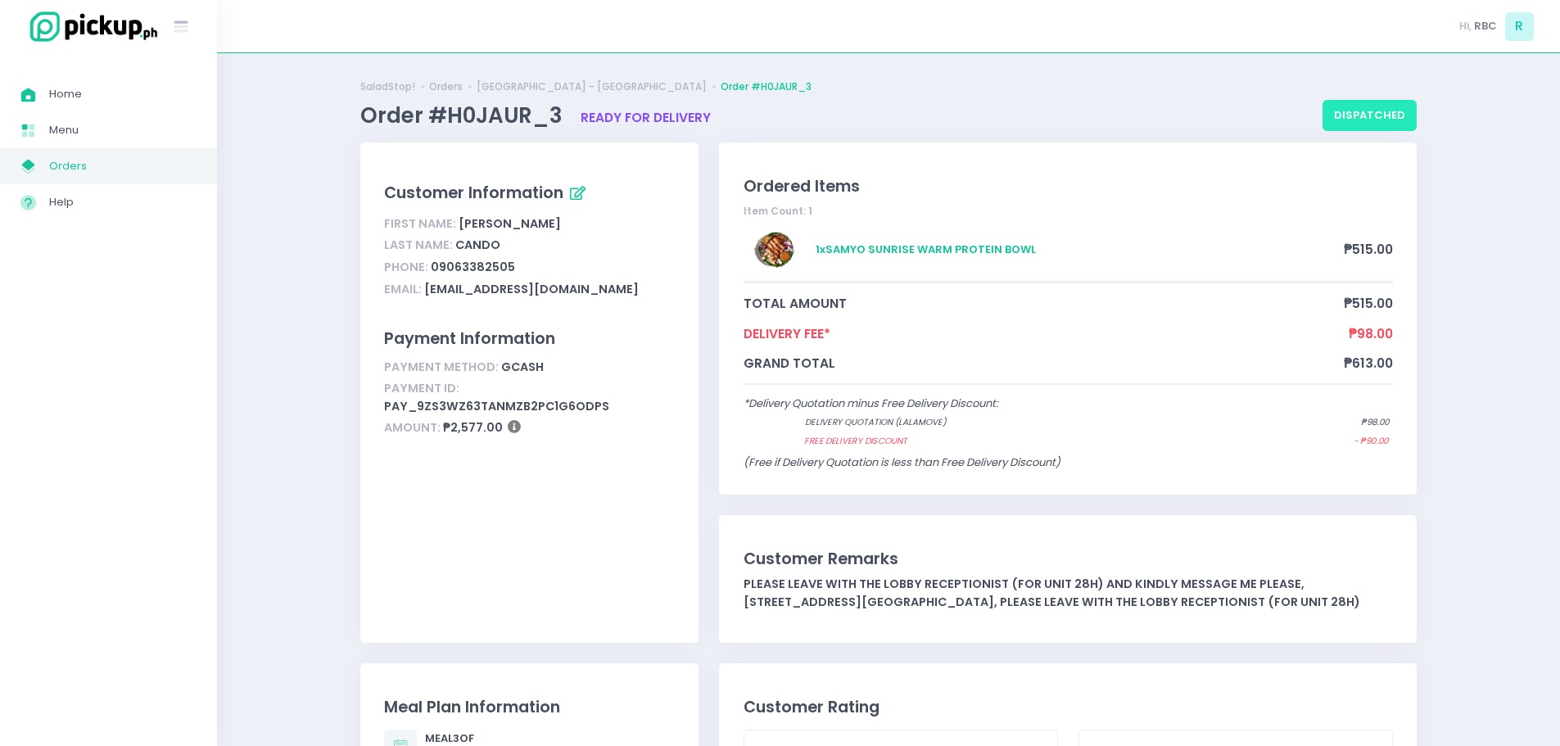
click at [1378, 115] on button "dispatched" at bounding box center [1369, 115] width 94 height 31
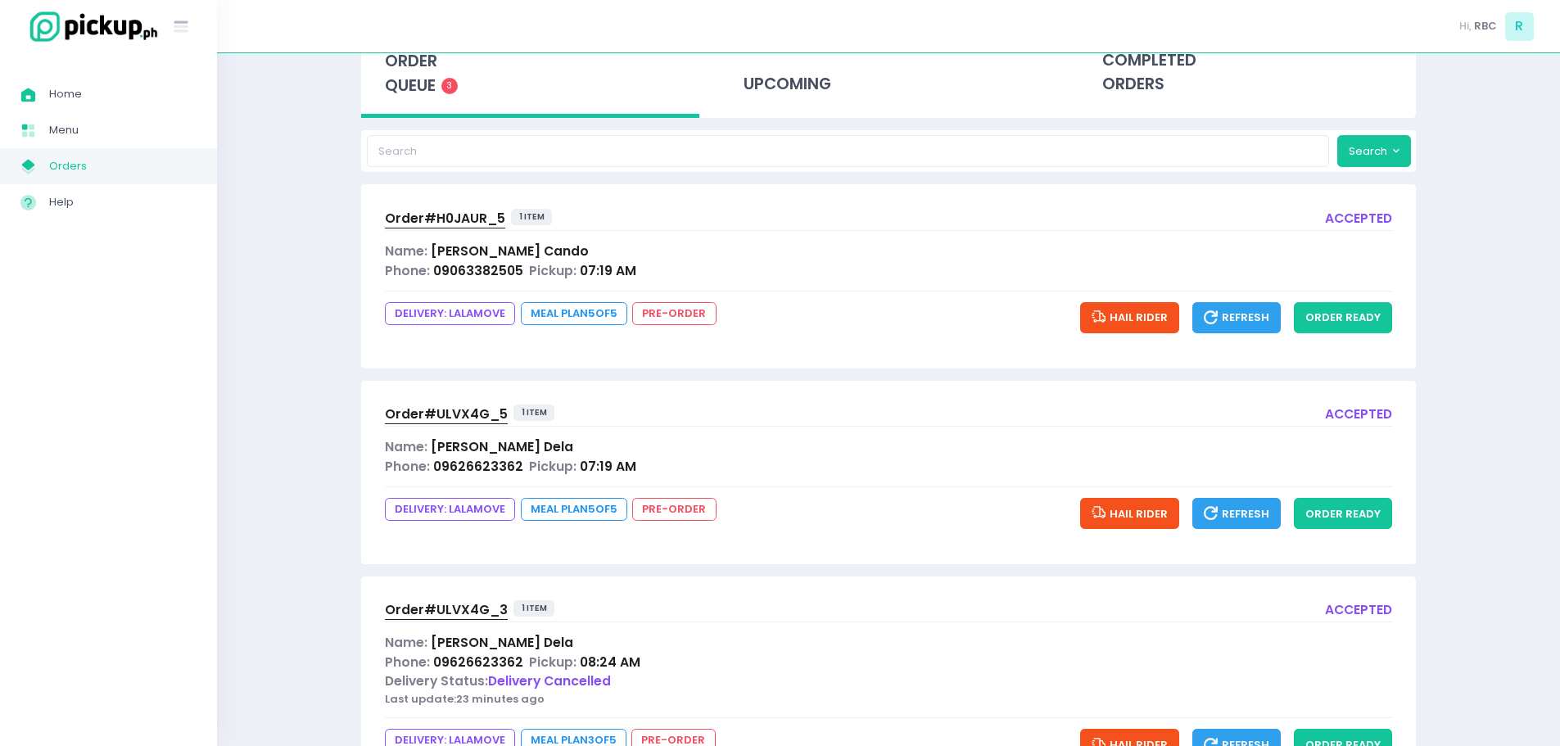
scroll to position [186, 0]
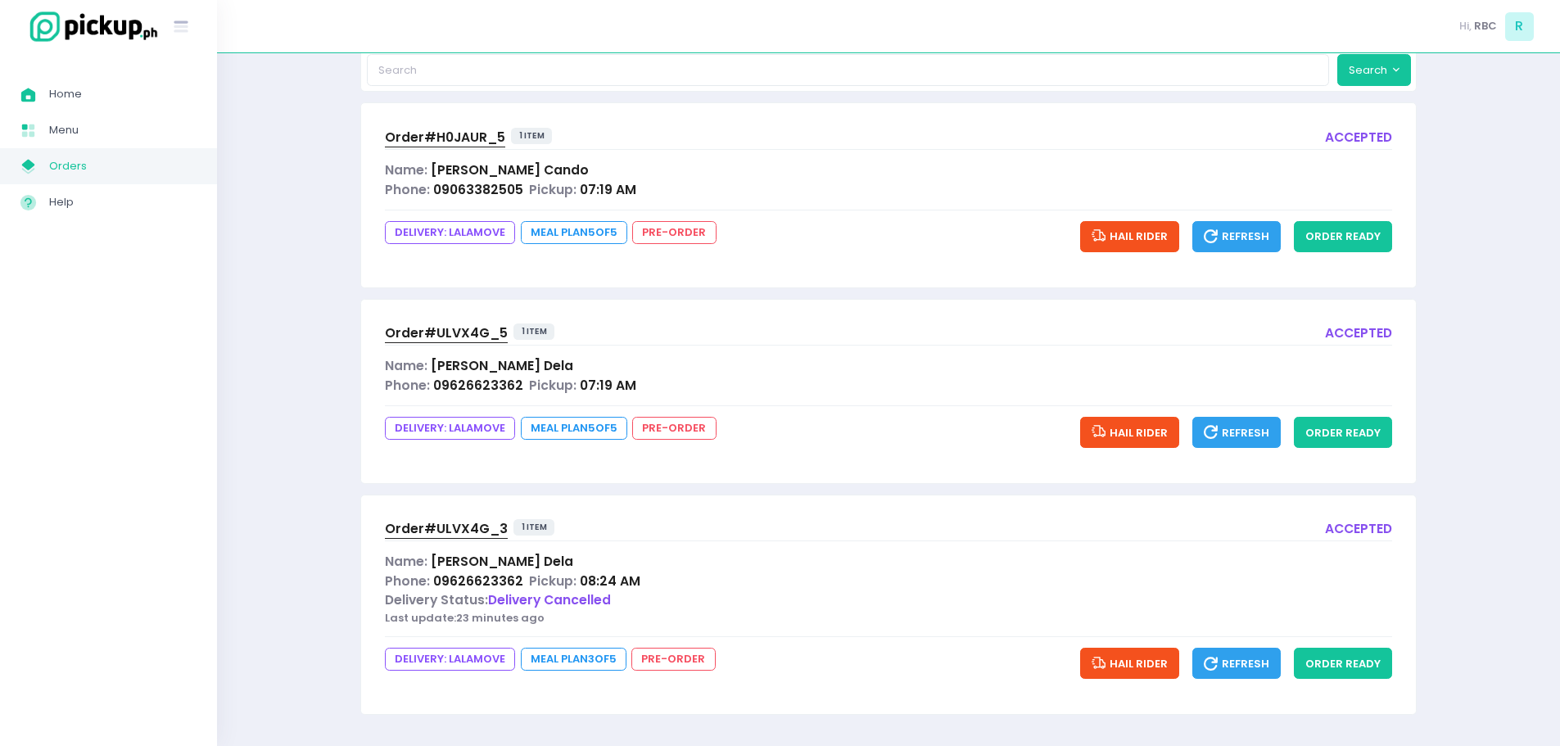
click at [420, 526] on span "Order# ULVX4G_3" at bounding box center [446, 528] width 123 height 17
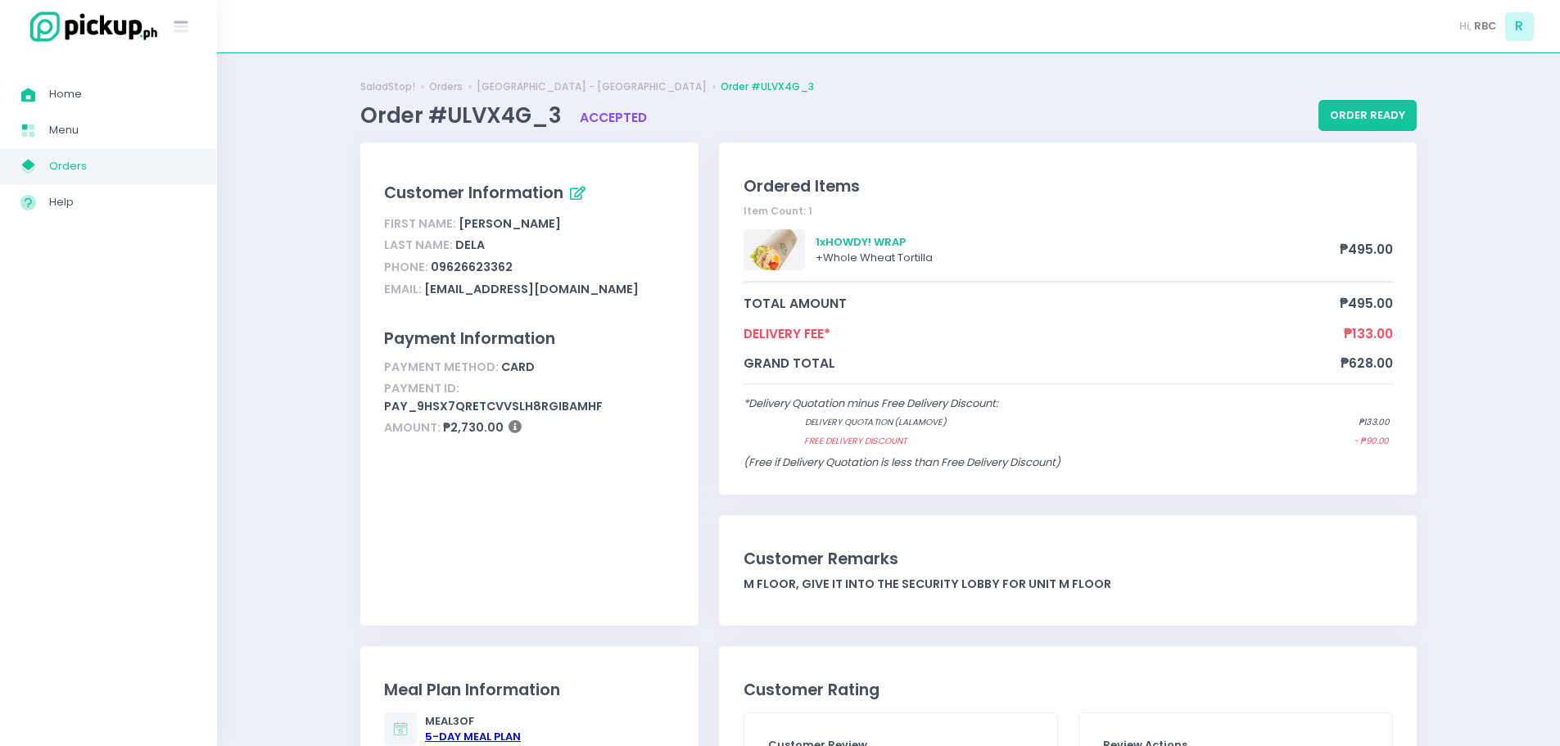
click at [1373, 92] on ul "SaladStop! Orders [GEOGRAPHIC_DATA] - Ortigas Order #ULVX4G_3" at bounding box center [888, 86] width 1056 height 15
click at [1370, 112] on button "order ready" at bounding box center [1367, 115] width 98 height 31
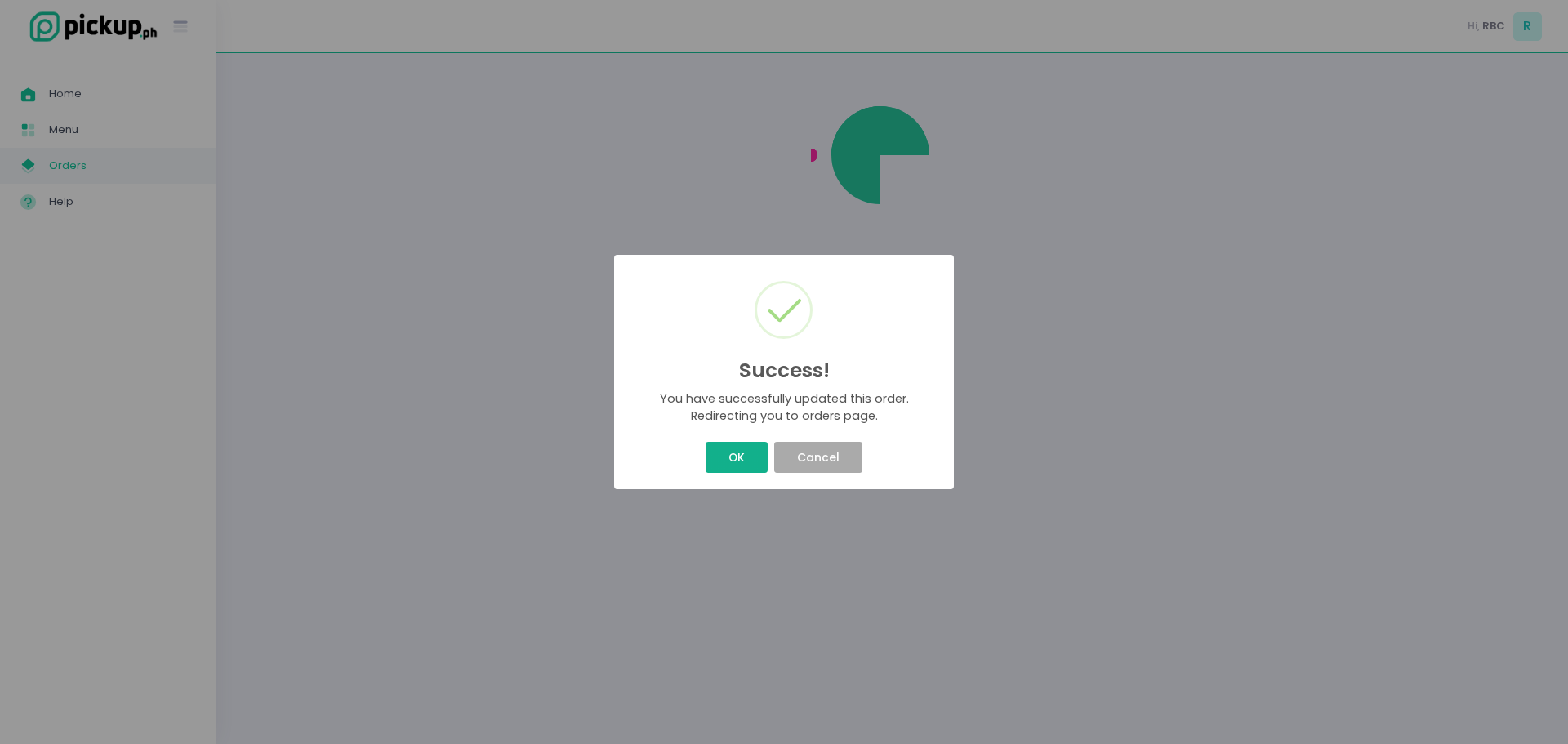
click at [737, 457] on button "OK" at bounding box center [735, 457] width 61 height 31
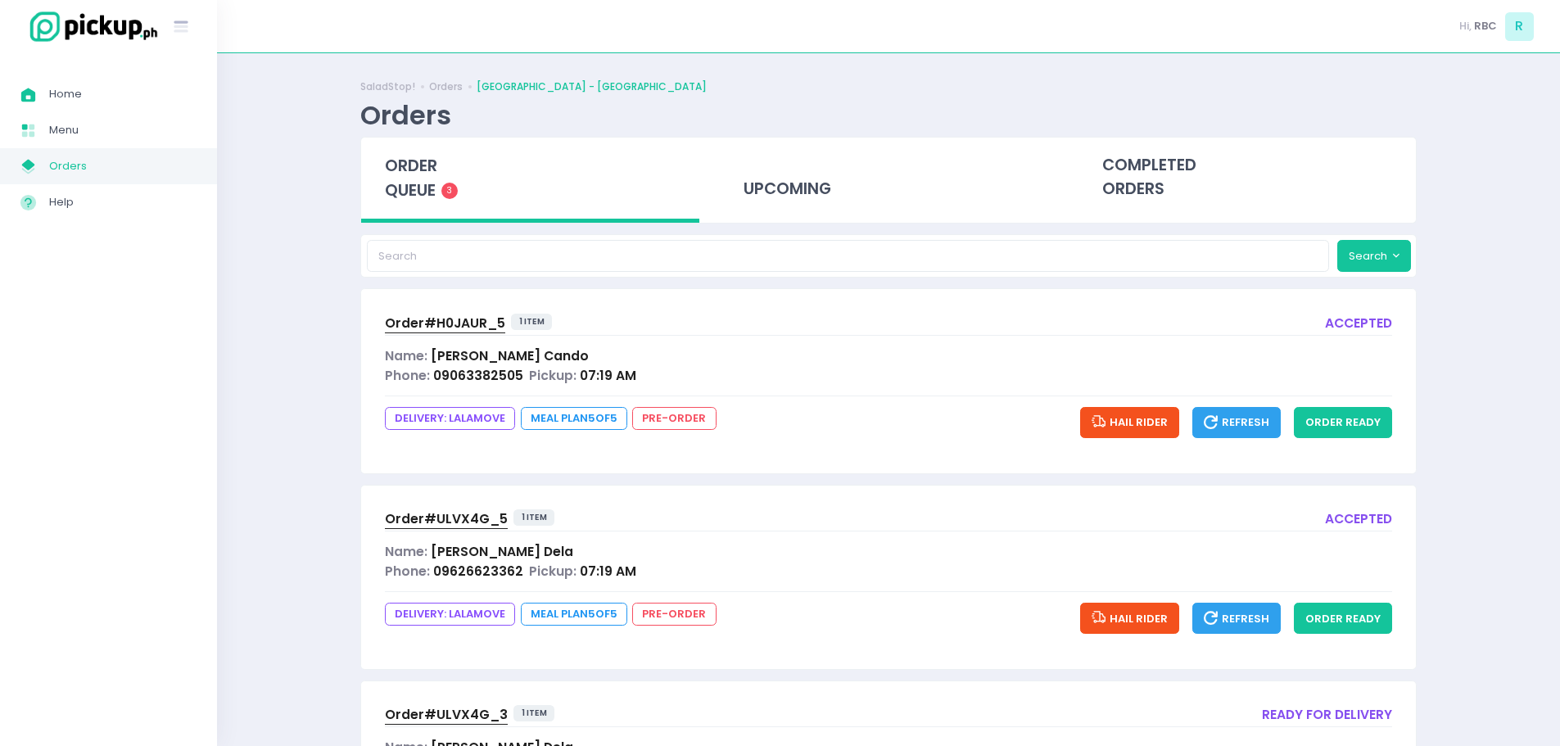
scroll to position [186, 0]
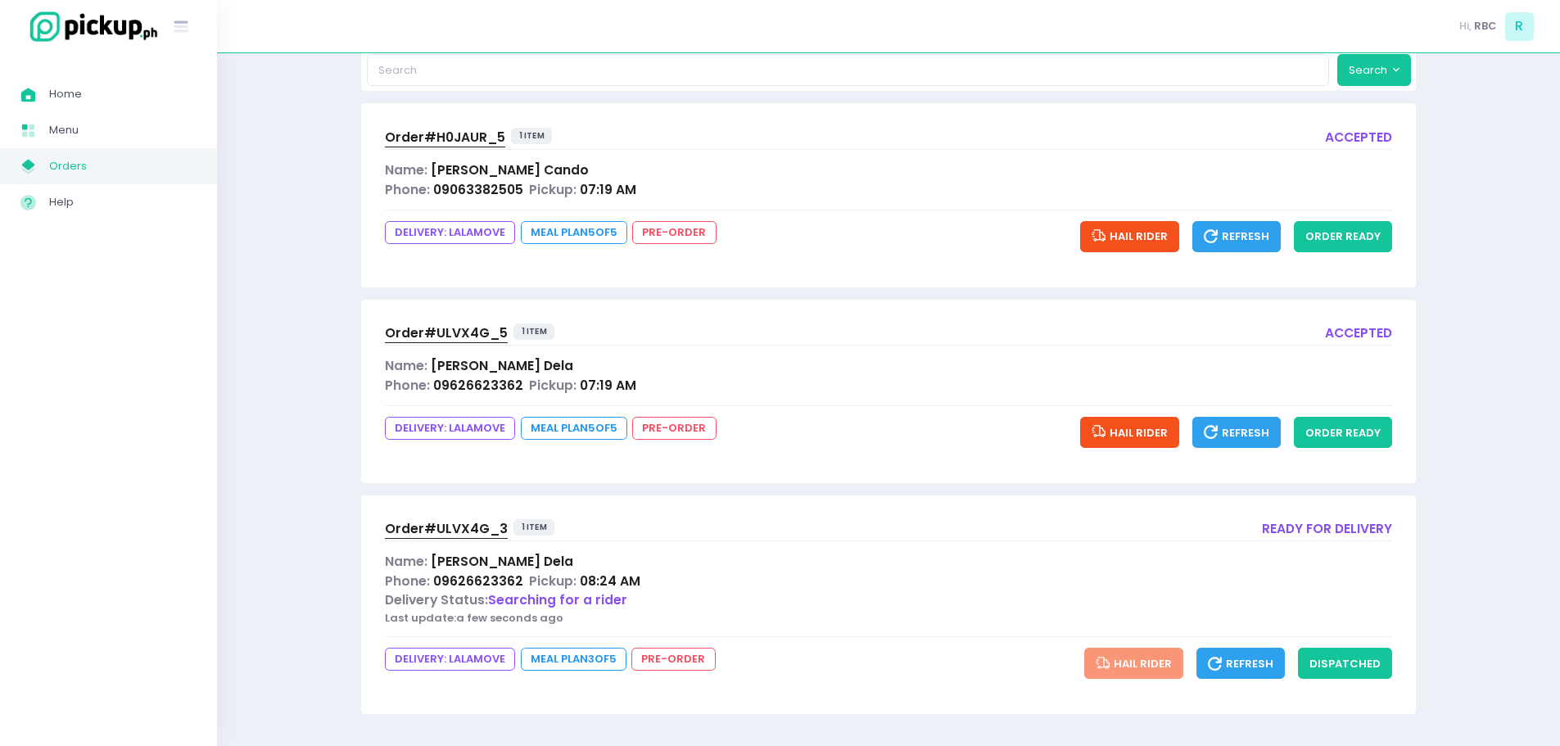
click at [477, 525] on span "Order# ULVX4G_3" at bounding box center [446, 528] width 123 height 17
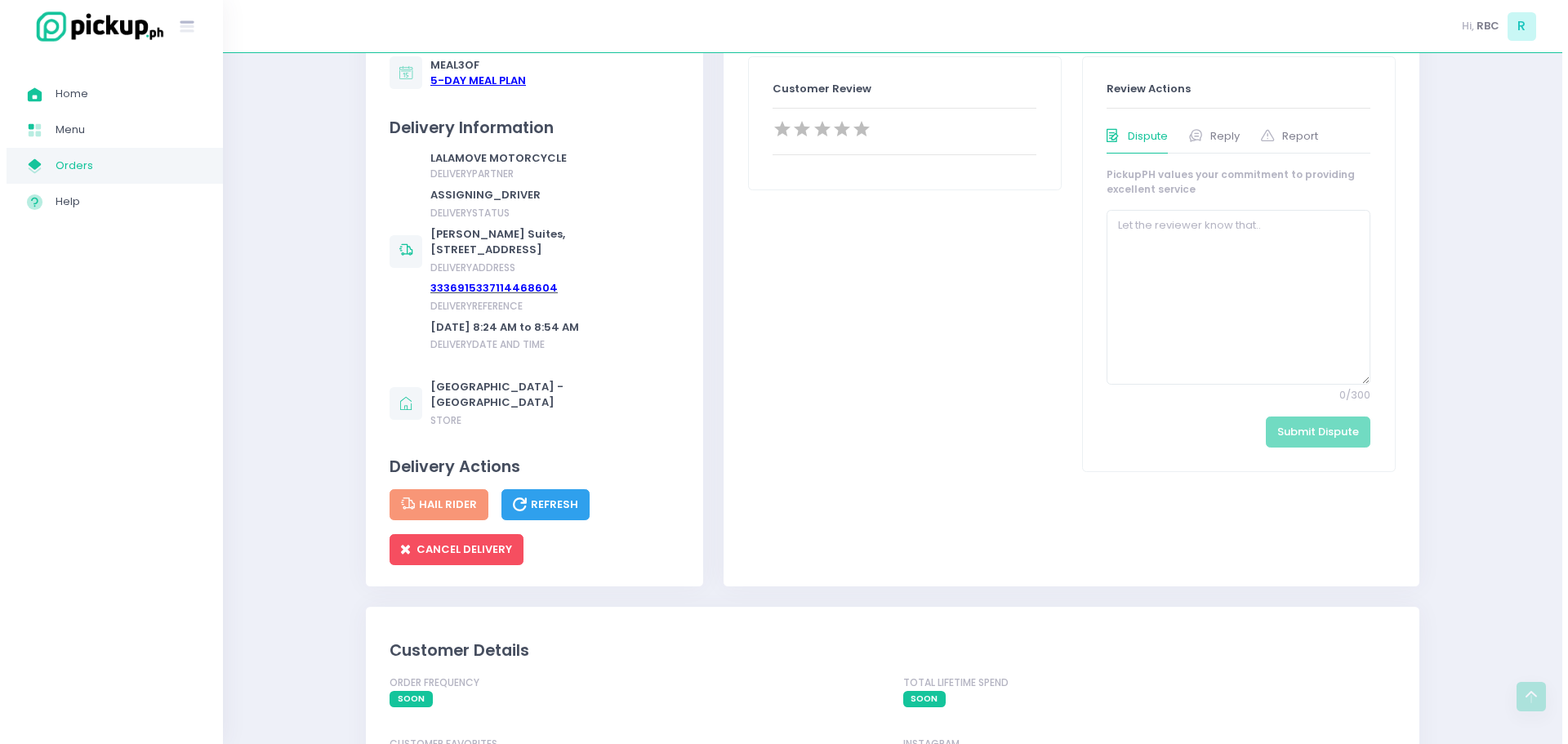
scroll to position [899, 0]
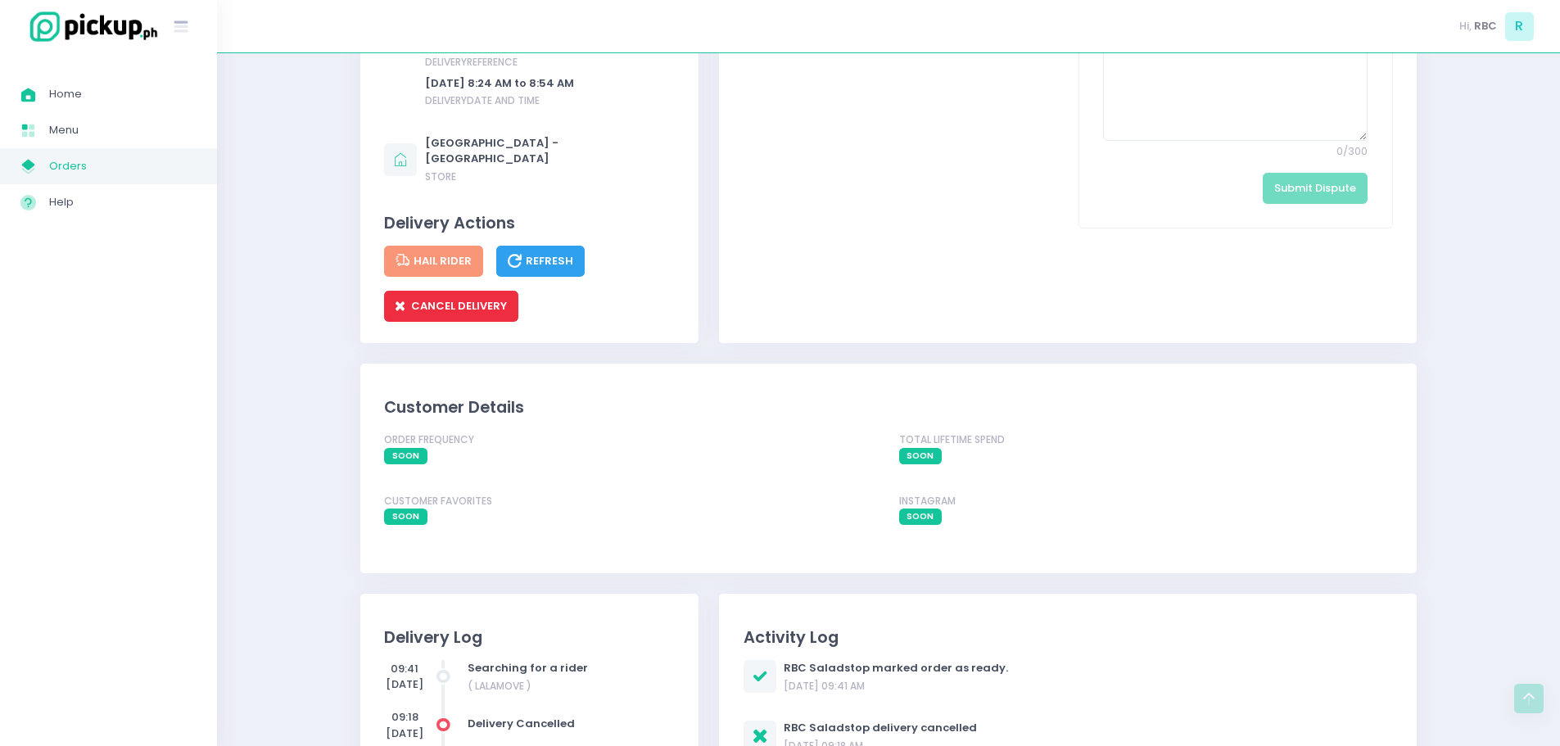
click at [469, 312] on button "CANCEL DELIVERY" at bounding box center [451, 306] width 134 height 31
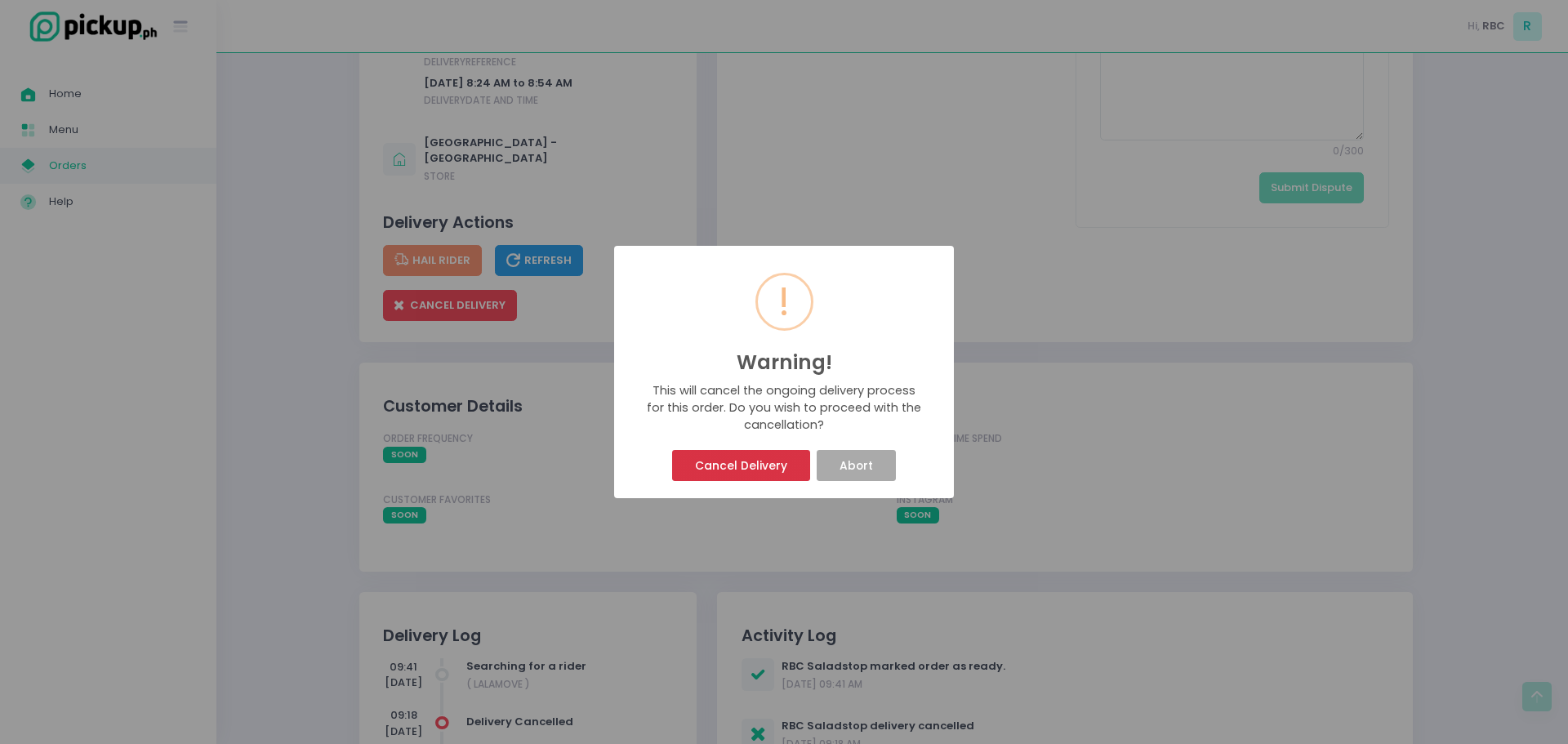
click at [731, 460] on button "Cancel Delivery" at bounding box center [741, 465] width 138 height 31
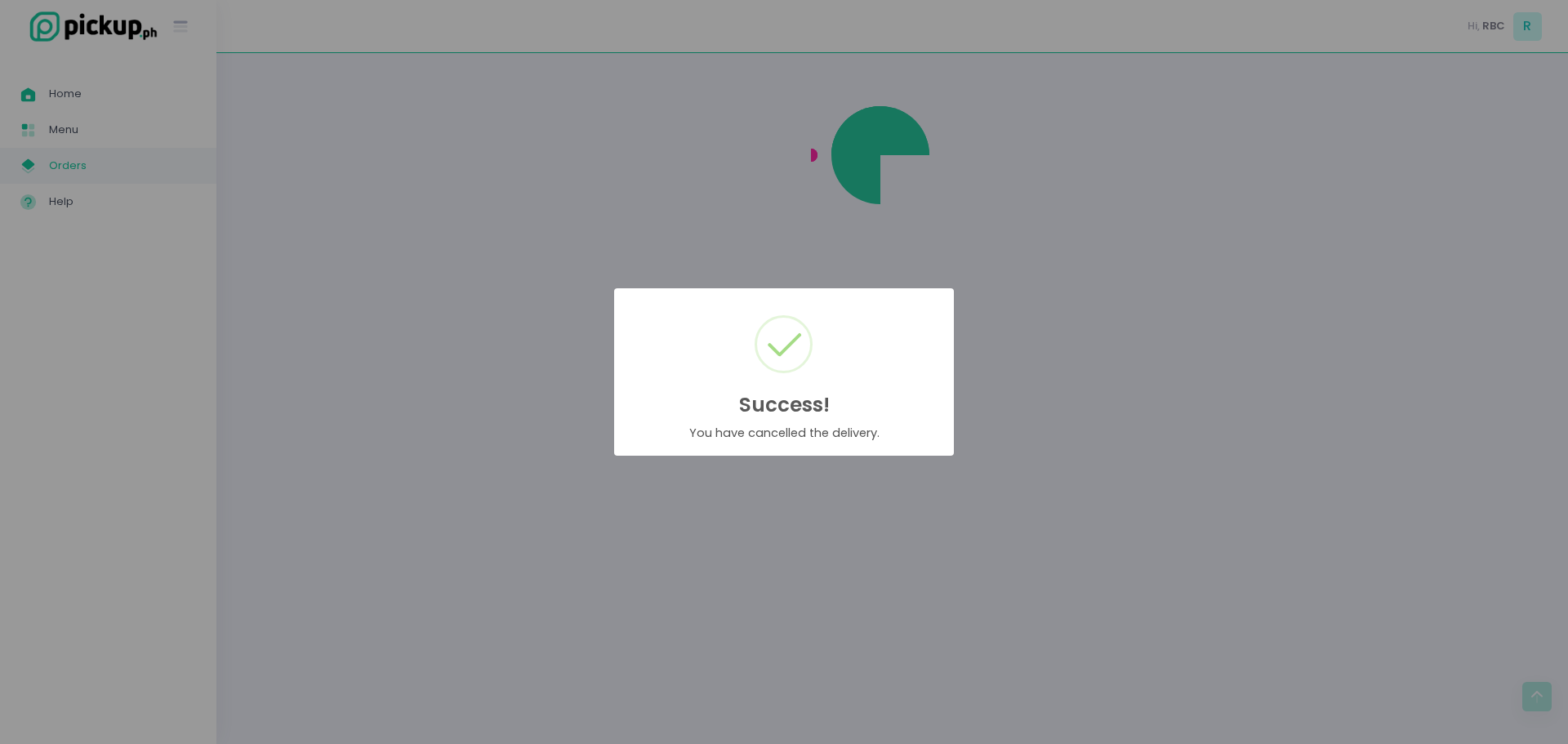
scroll to position [0, 0]
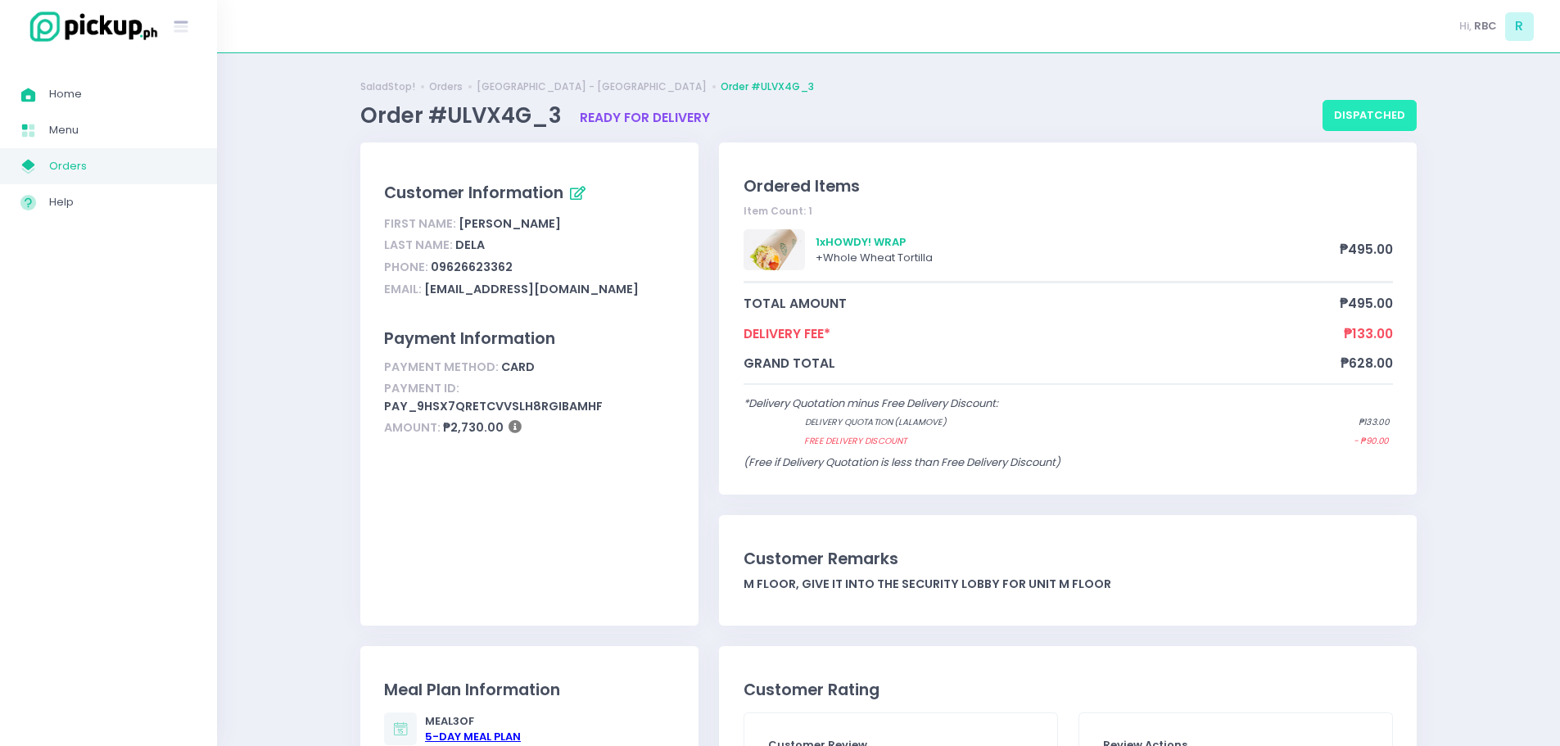
click at [1378, 111] on button "dispatched" at bounding box center [1369, 115] width 94 height 31
